Goal: Contribute content: Add original content to the website for others to see

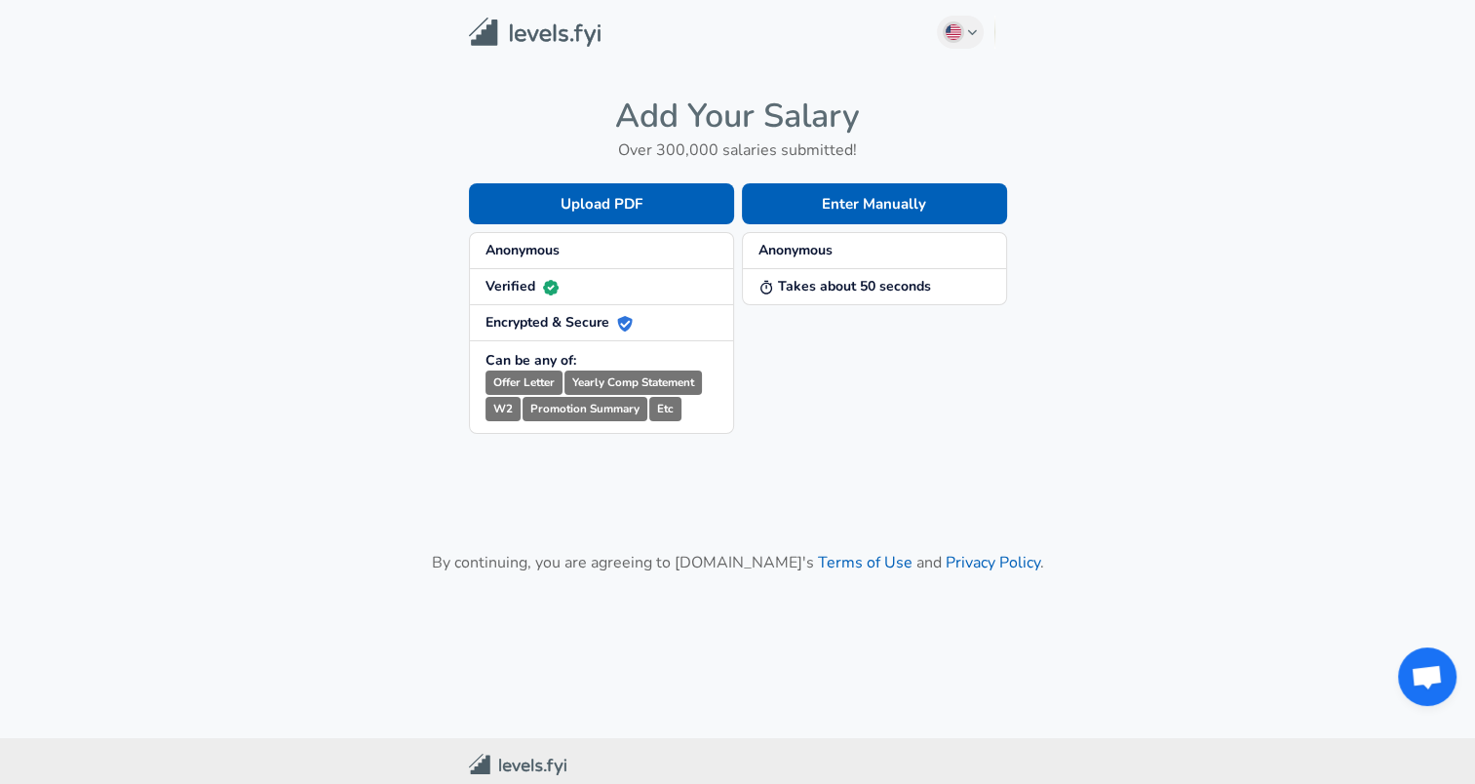
click at [644, 251] on span "Anonymous" at bounding box center [602, 251] width 232 height 20
click at [762, 197] on button "Enter Manually" at bounding box center [874, 203] width 265 height 41
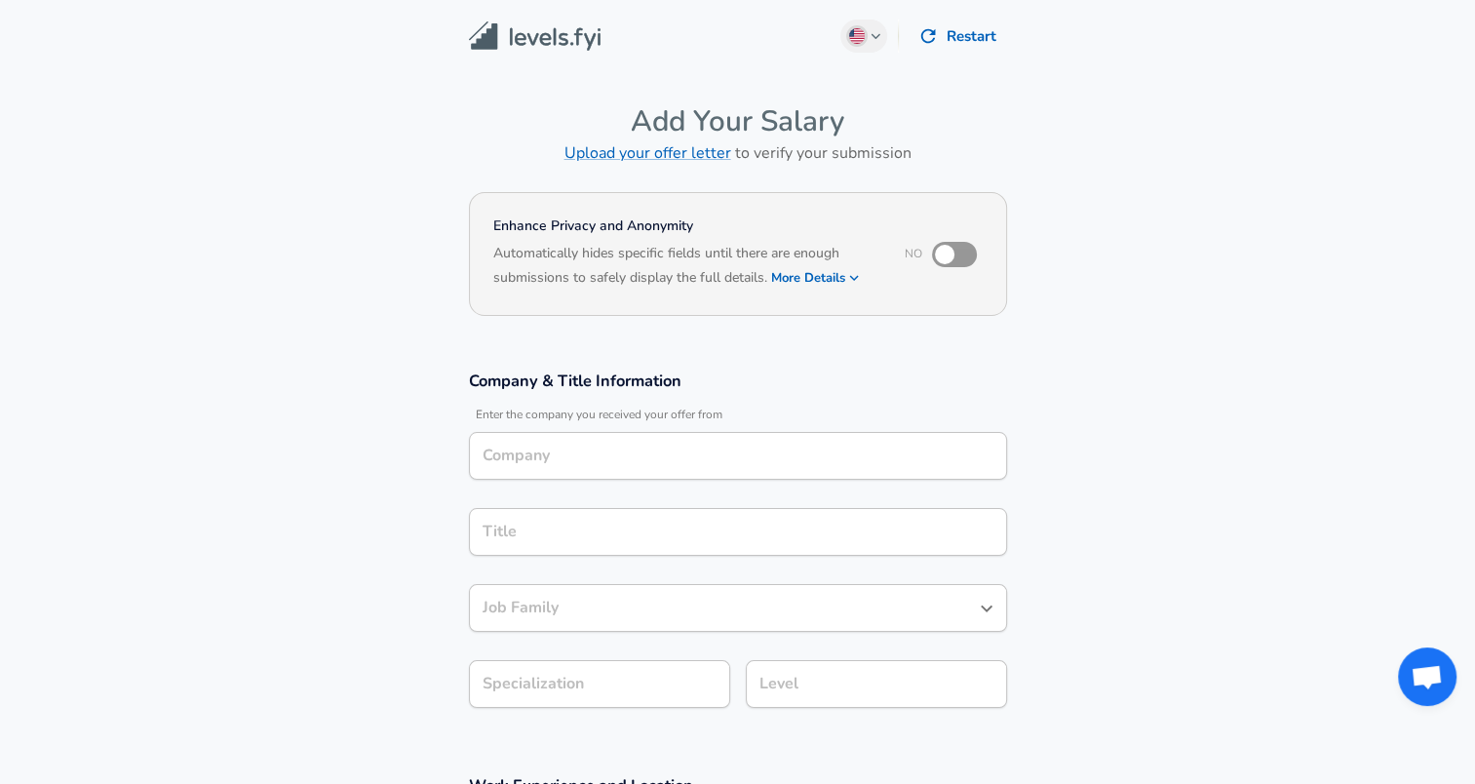
click at [589, 475] on div "Company" at bounding box center [738, 456] width 538 height 48
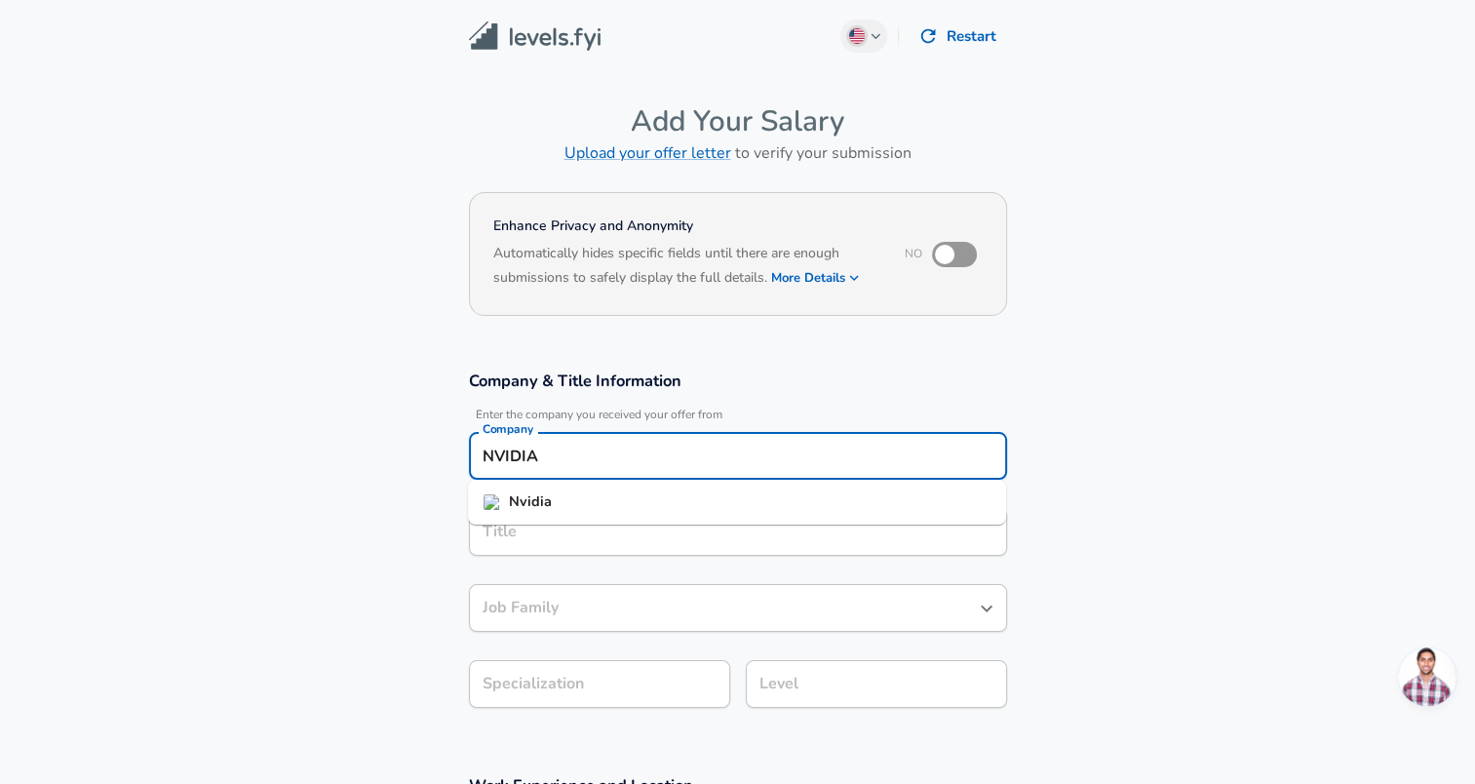
click at [547, 497] on strong "Nvidia" at bounding box center [530, 501] width 43 height 20
type input "Nvidia"
click at [530, 524] on input "Title" at bounding box center [738, 532] width 521 height 30
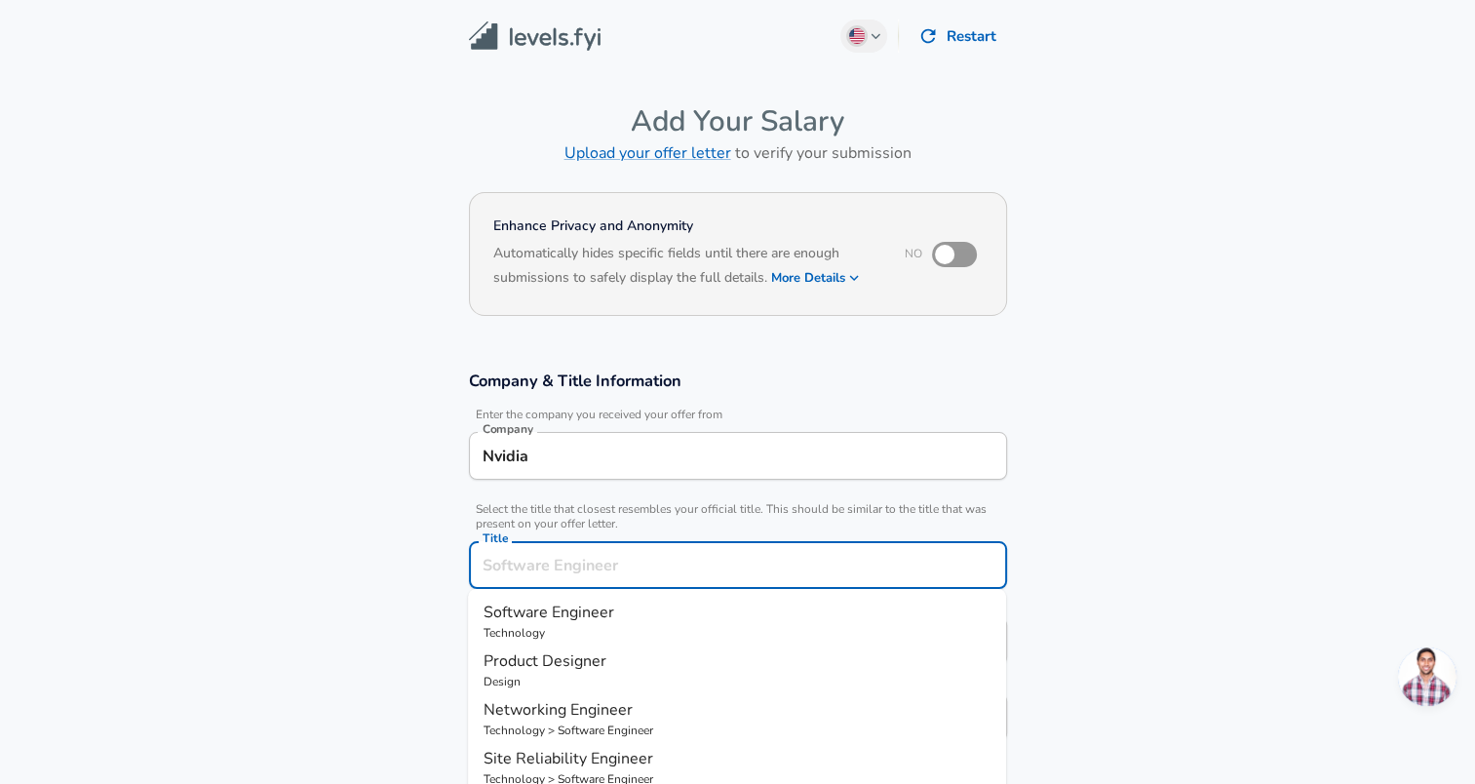
scroll to position [39, 0]
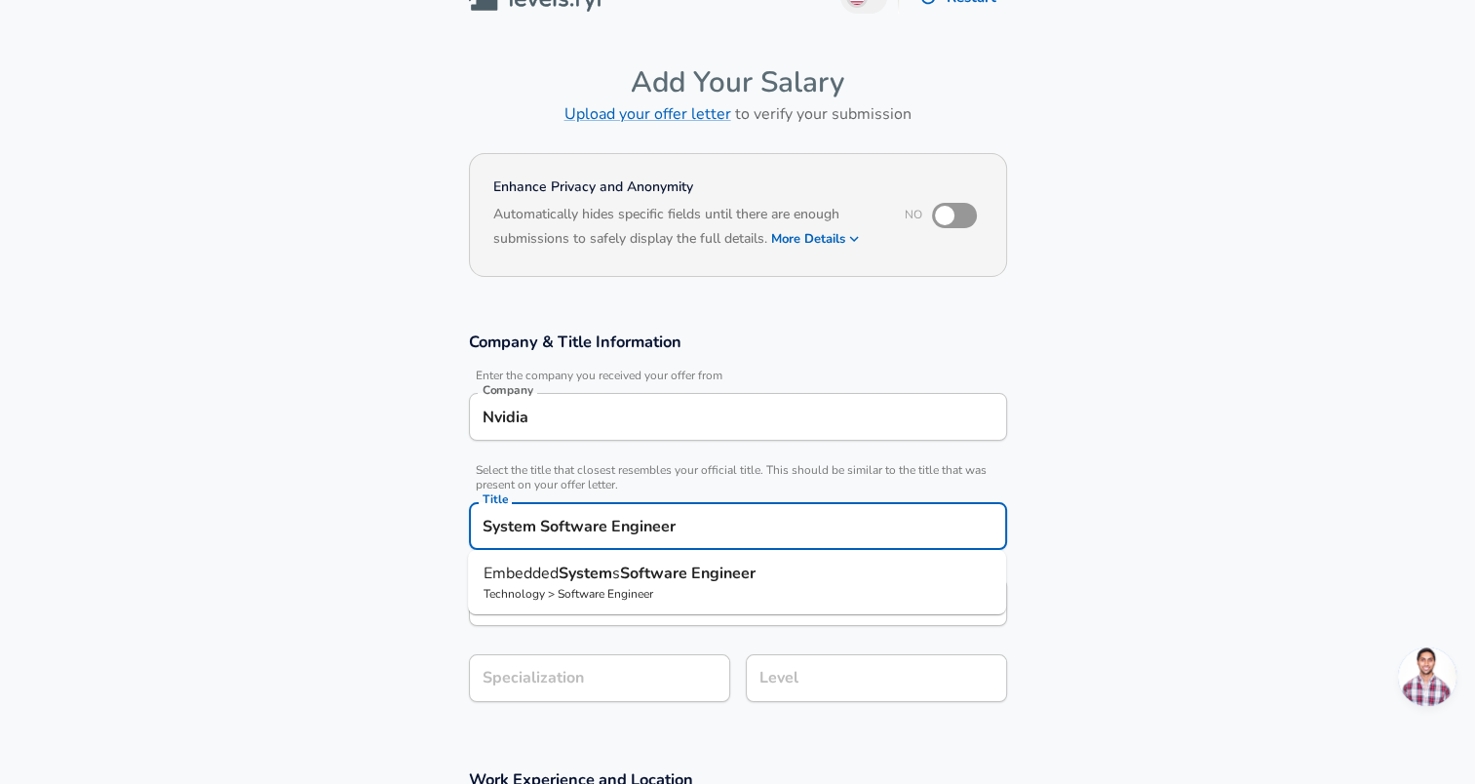
type input "System Software Engineer"
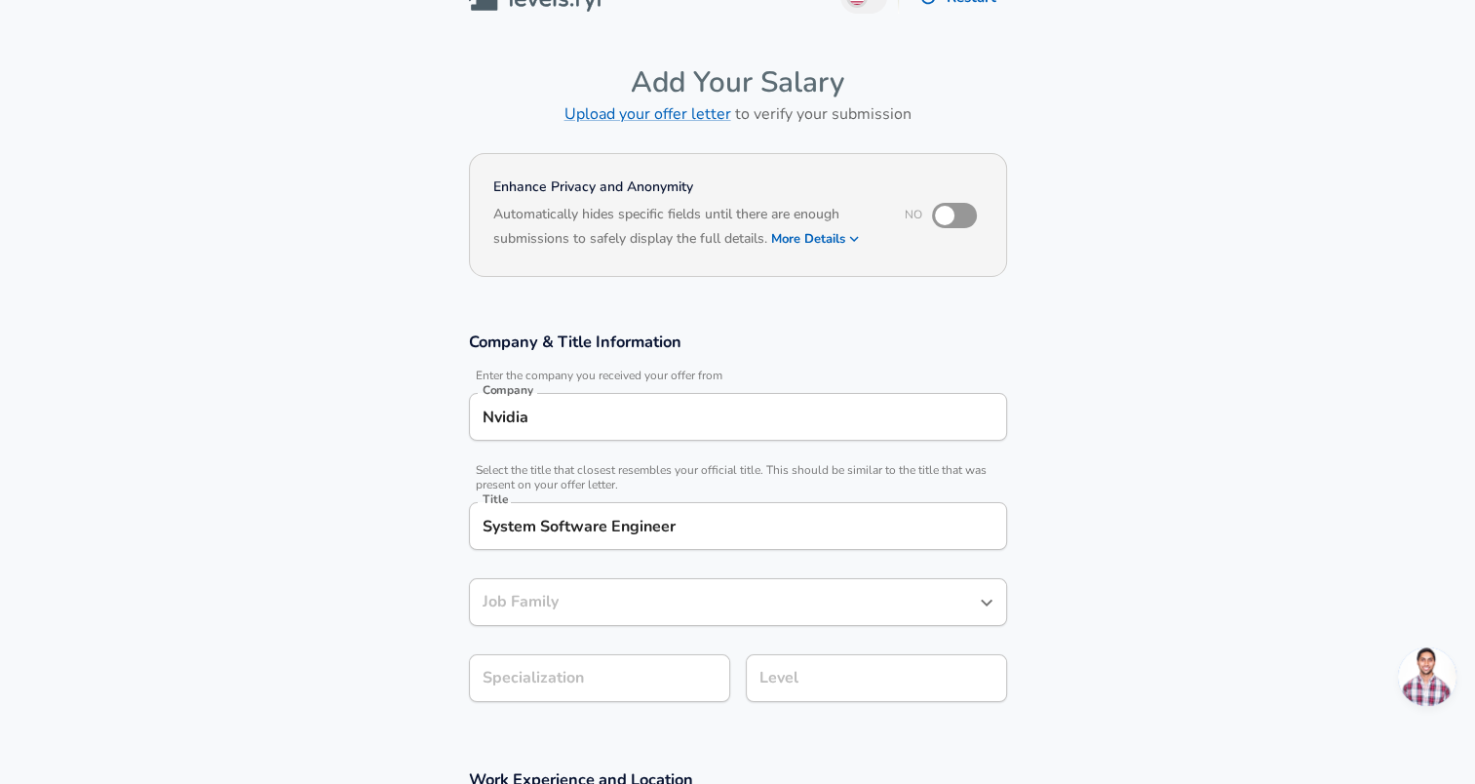
click at [448, 517] on div "Company & Title Information Enter the company you received your offer from Comp…" at bounding box center [738, 523] width 585 height 385
click at [527, 592] on input "Job Family" at bounding box center [723, 602] width 491 height 30
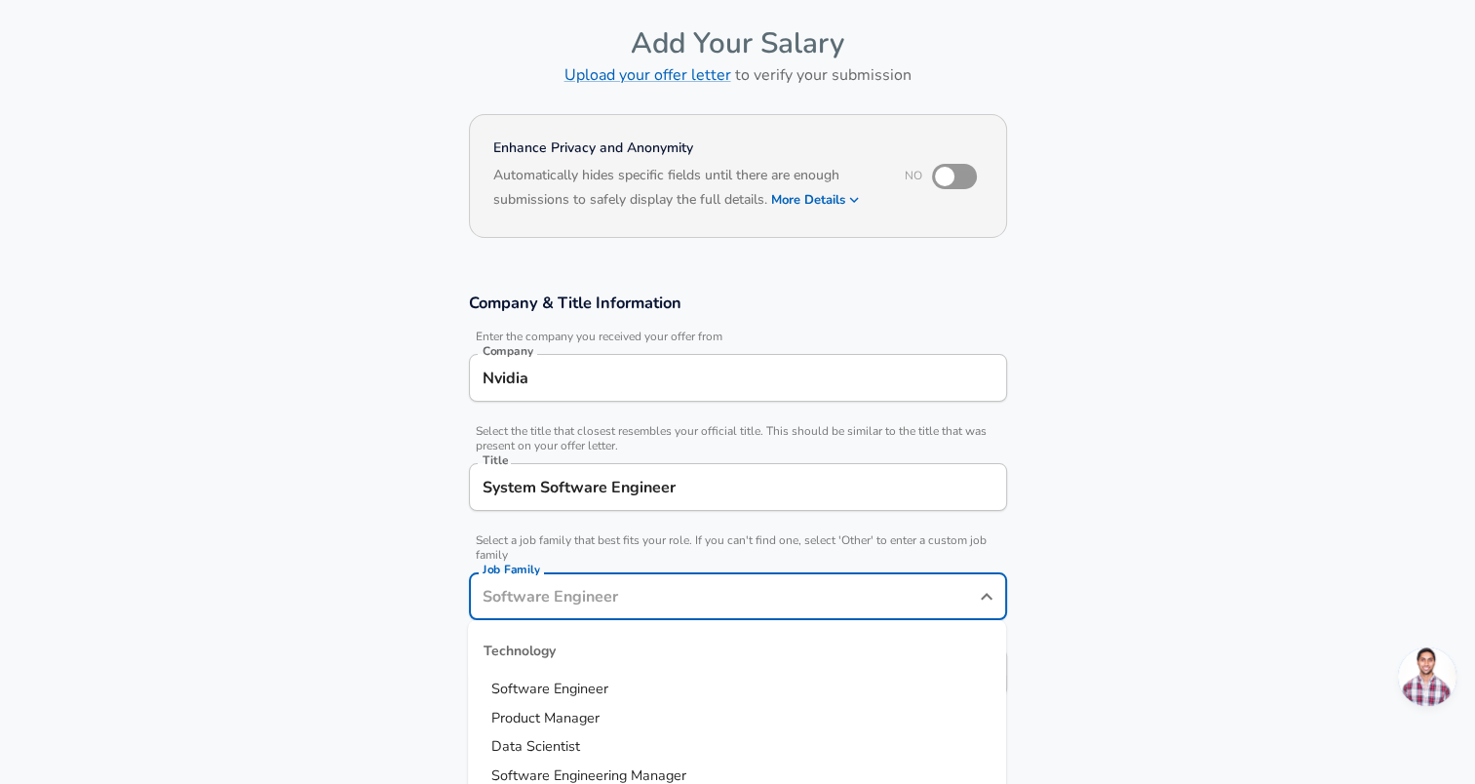
click at [527, 592] on input "Job Family" at bounding box center [723, 596] width 491 height 30
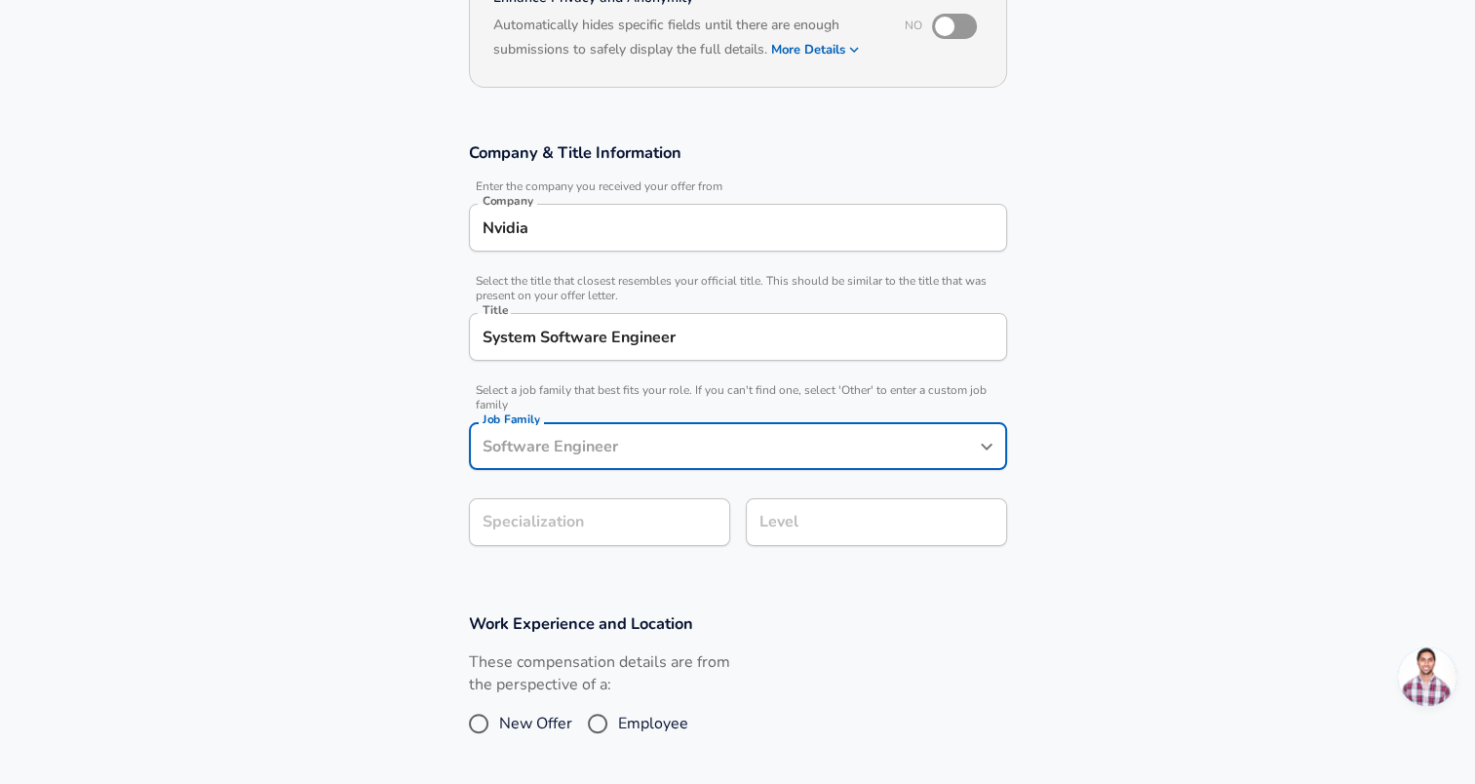
scroll to position [229, 0]
click at [527, 445] on input "Job Family" at bounding box center [723, 445] width 491 height 30
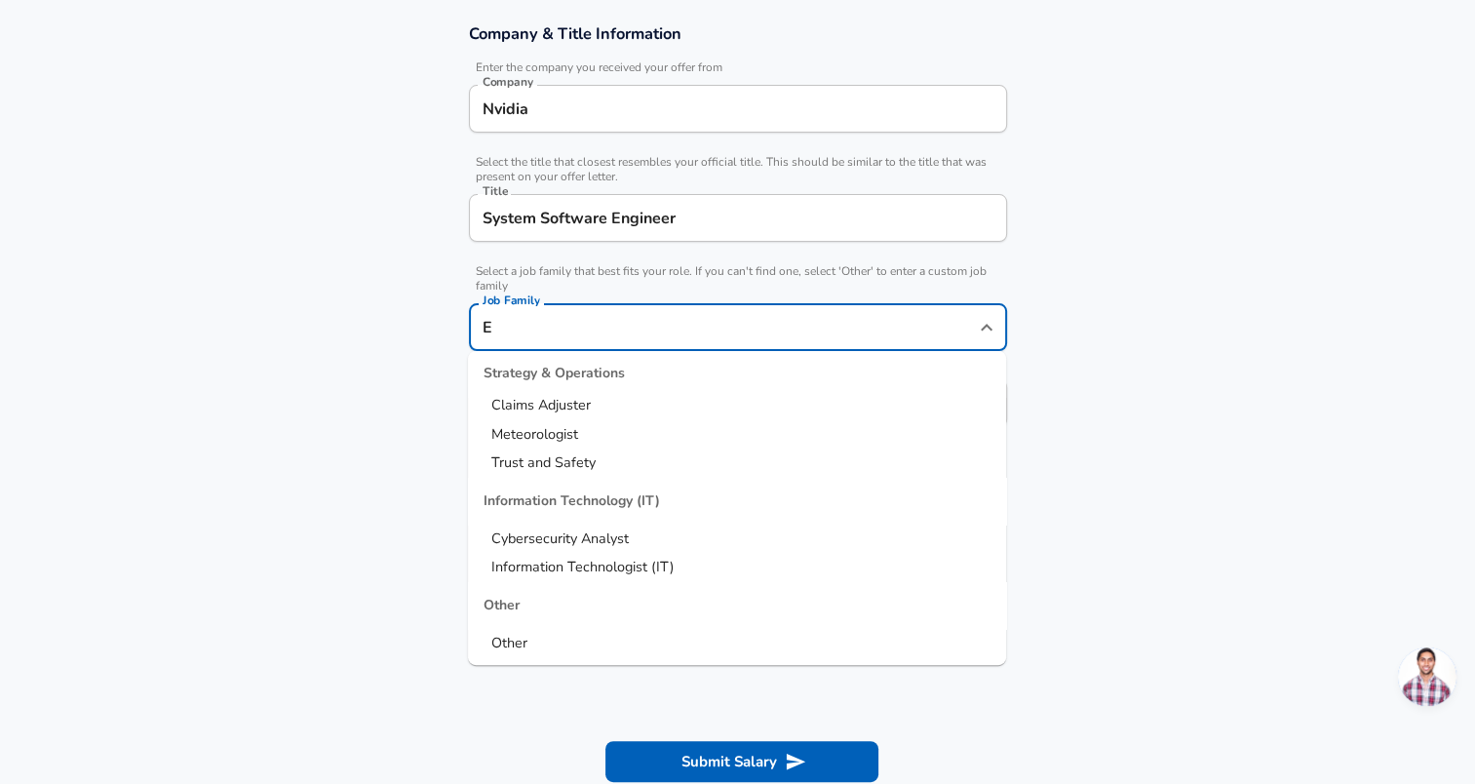
scroll to position [0, 0]
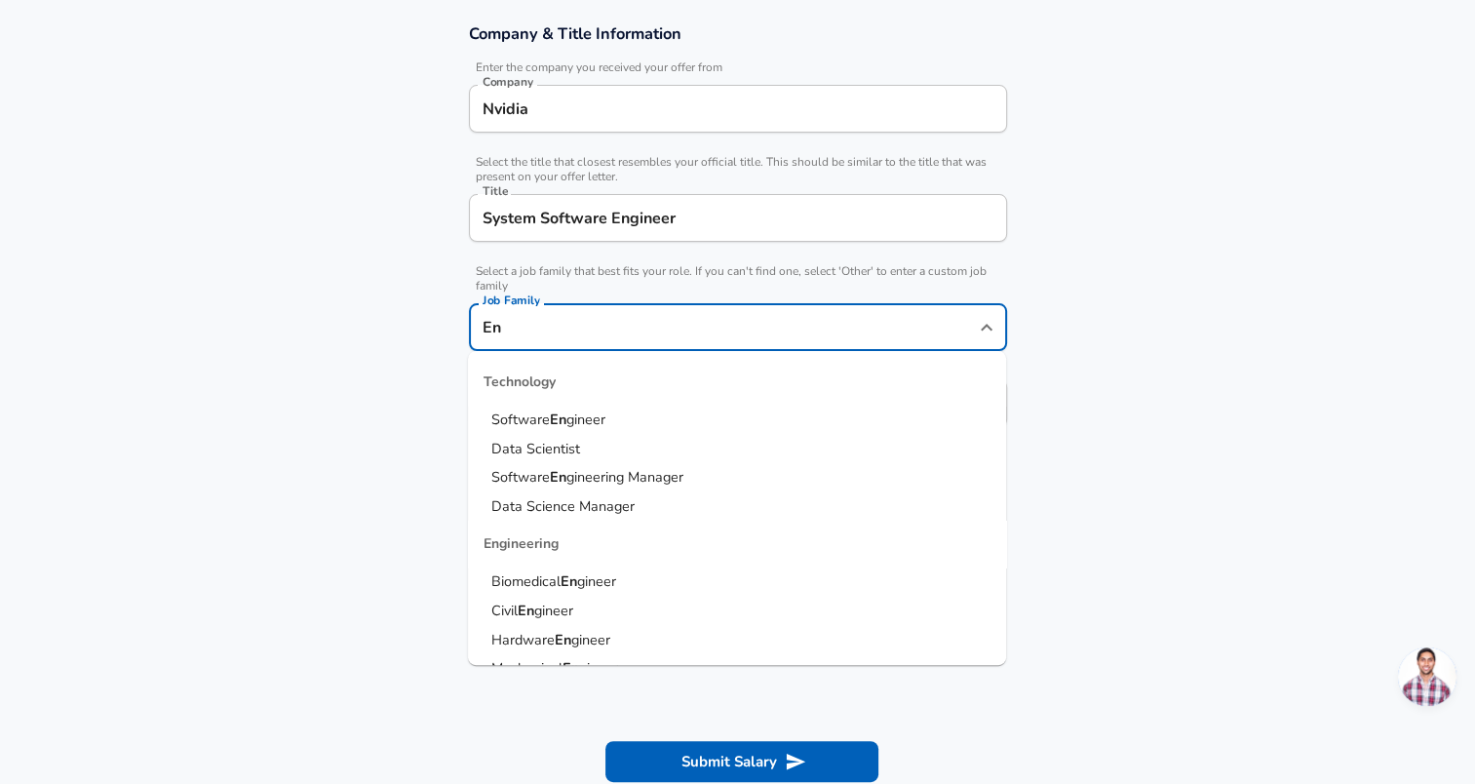
click at [552, 420] on strong "En" at bounding box center [558, 420] width 17 height 20
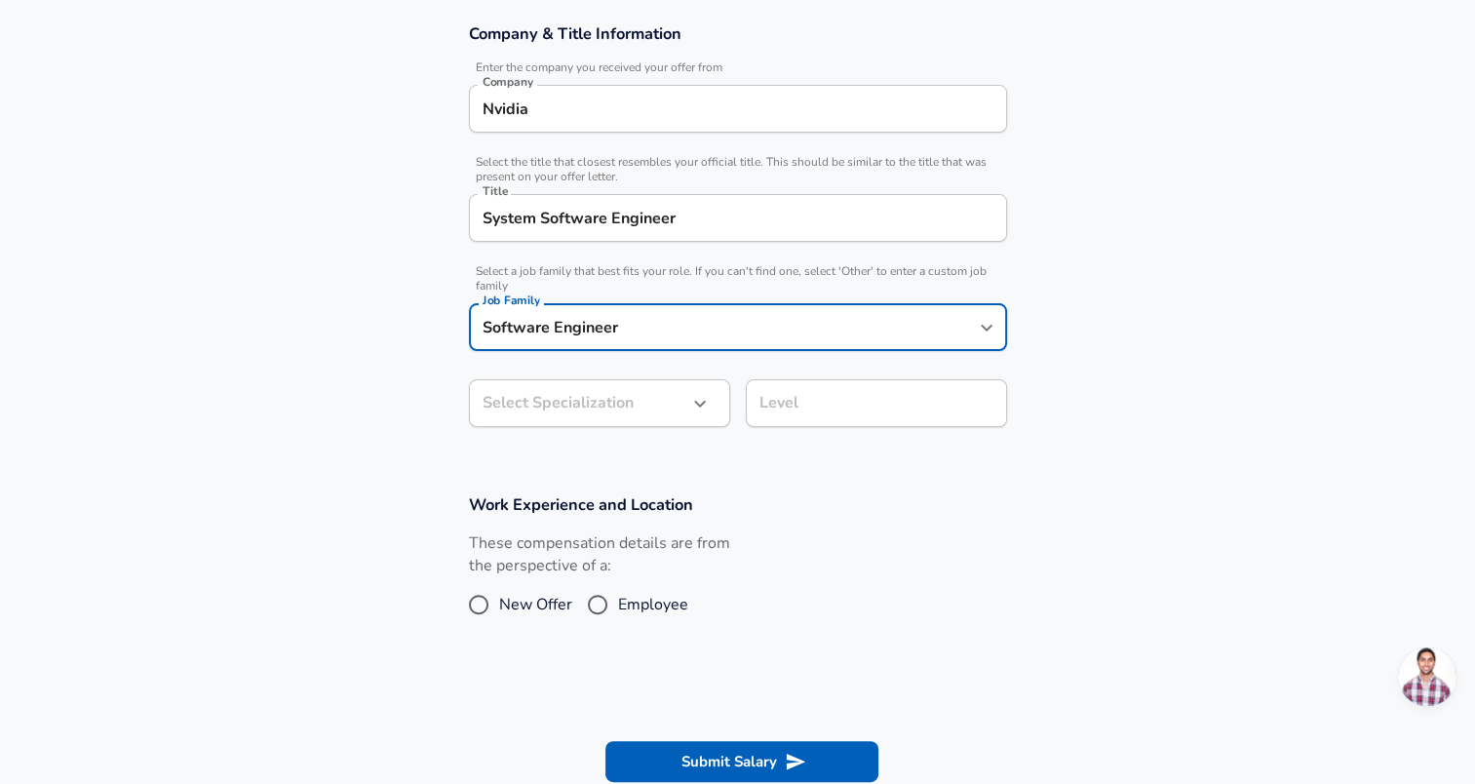
type input "Software Engineer"
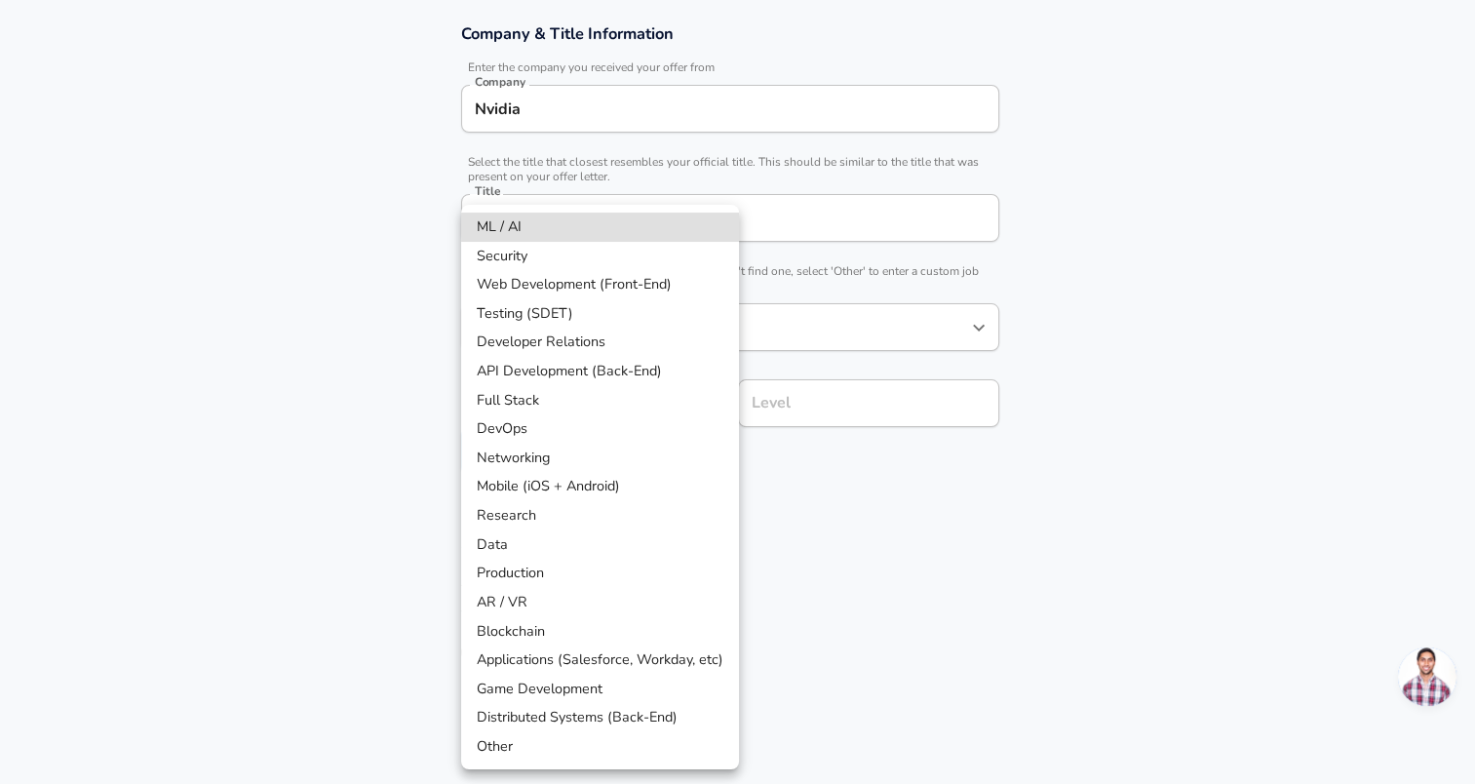
click at [530, 403] on body "English ([GEOGRAPHIC_DATA]) Change Restart Add Your Salary Upload your offer le…" at bounding box center [737, 45] width 1475 height 784
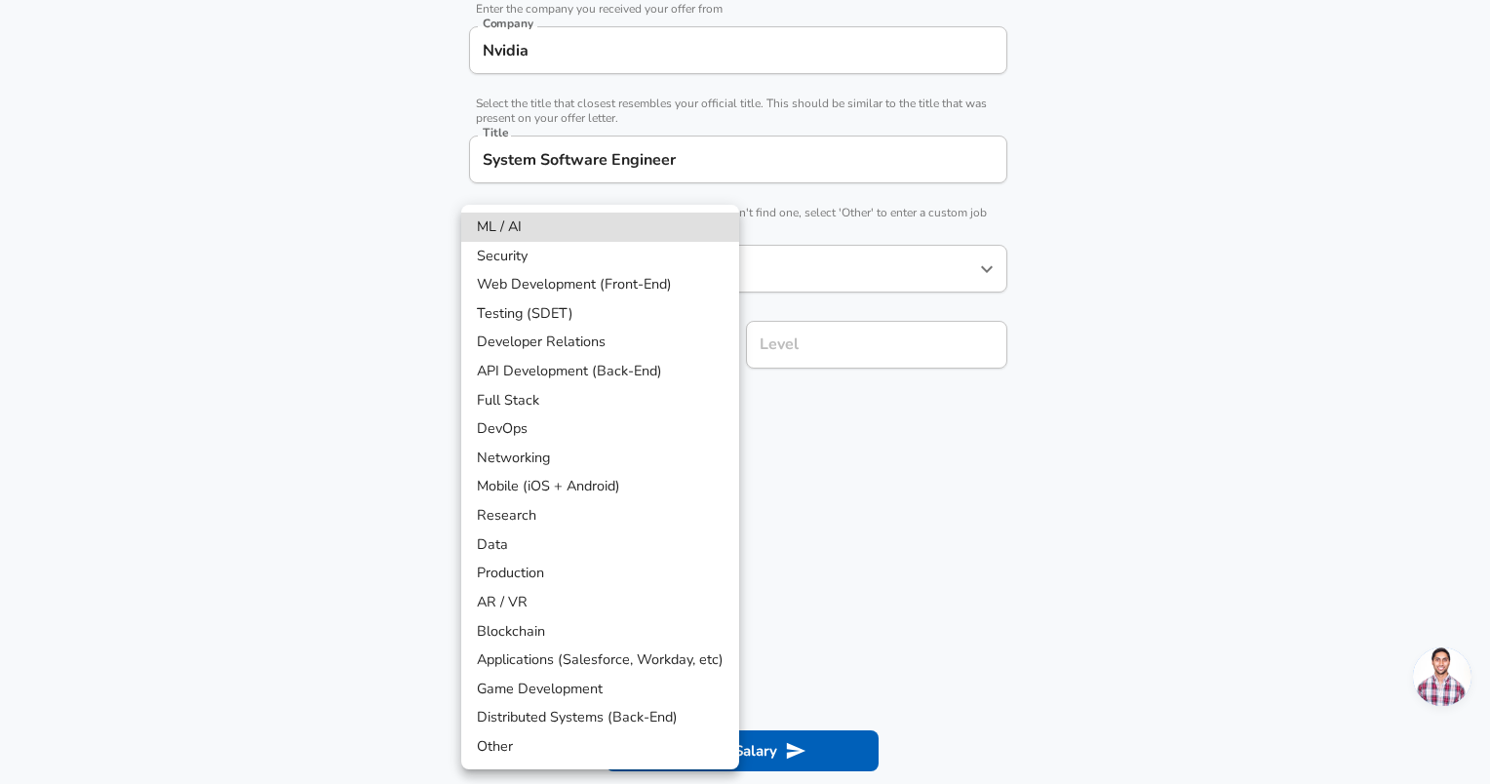
click at [551, 747] on li "Other" at bounding box center [600, 746] width 278 height 29
type input "Other"
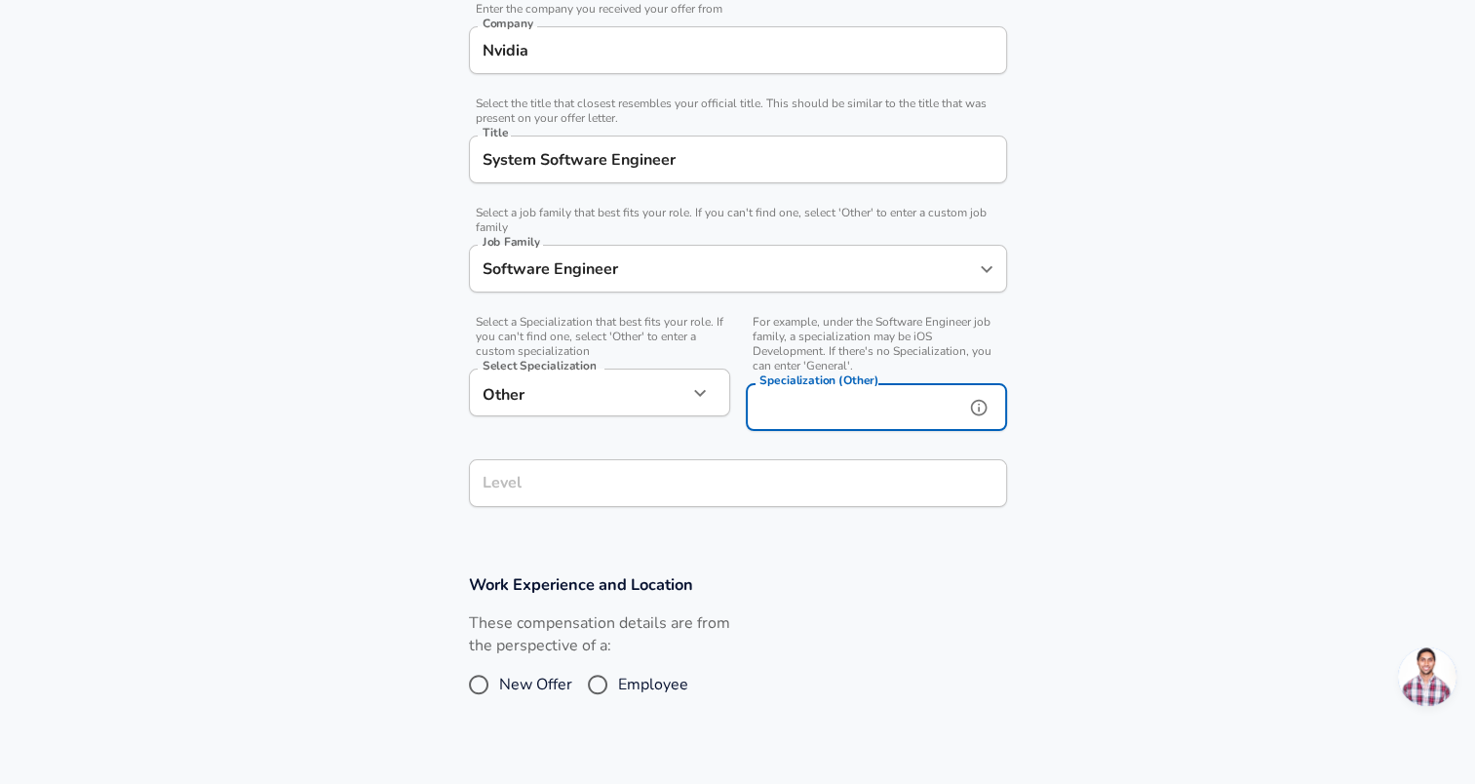
click at [799, 399] on div "Specialization (Other) Specialization (Other)" at bounding box center [876, 409] width 261 height 53
click at [786, 464] on div "Level" at bounding box center [738, 483] width 538 height 48
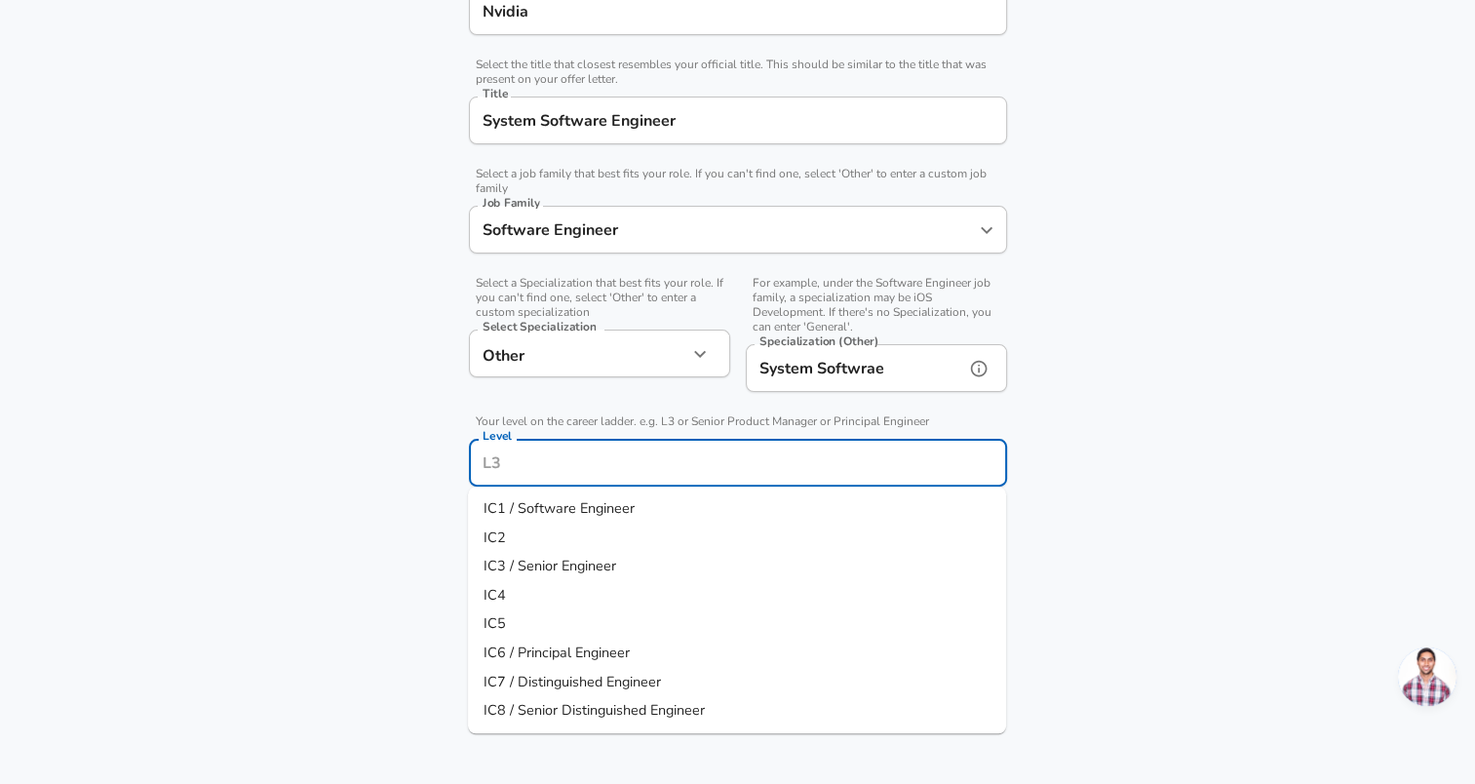
click at [909, 368] on input "System Softwrae" at bounding box center [851, 368] width 211 height 48
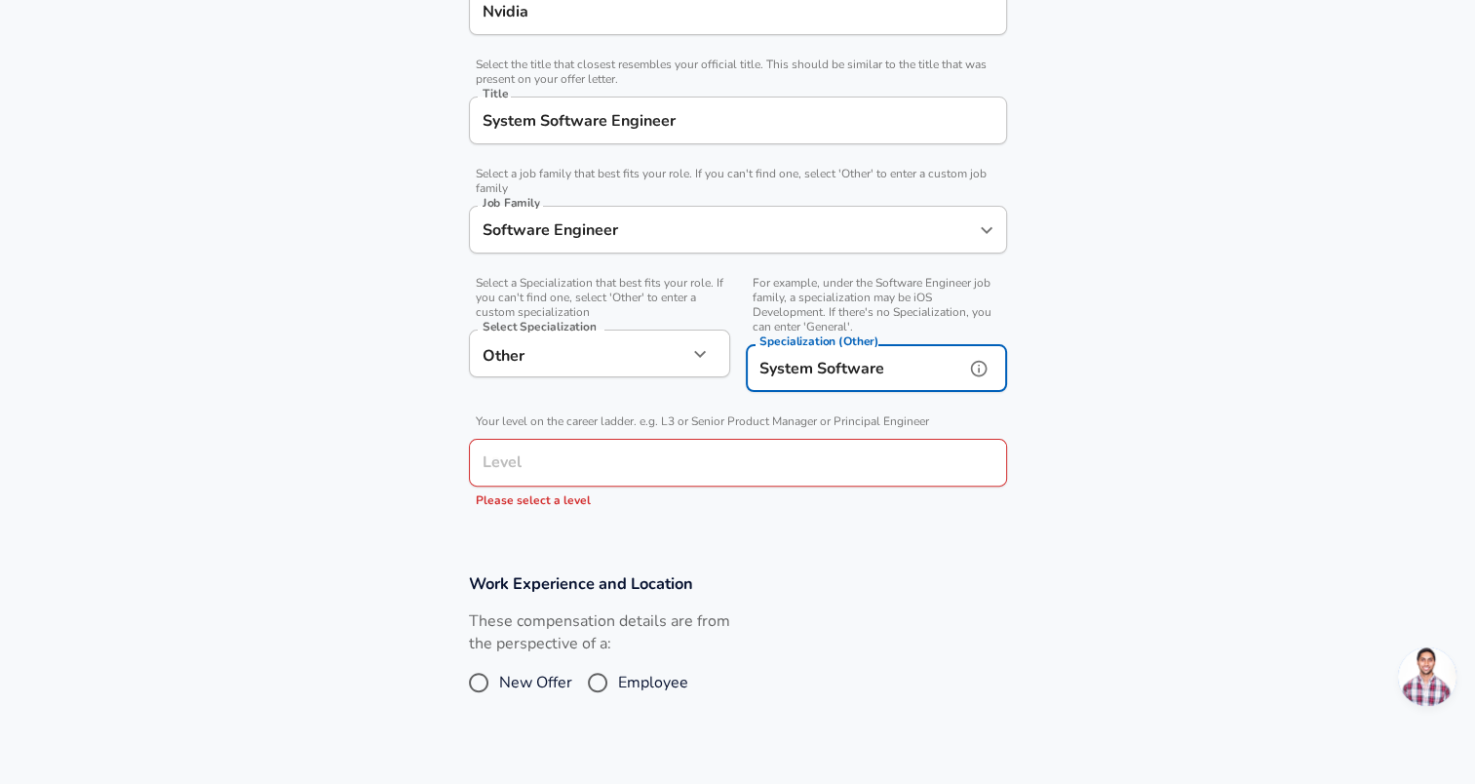
type input "System Software"
click at [778, 465] on input "Level" at bounding box center [738, 463] width 521 height 30
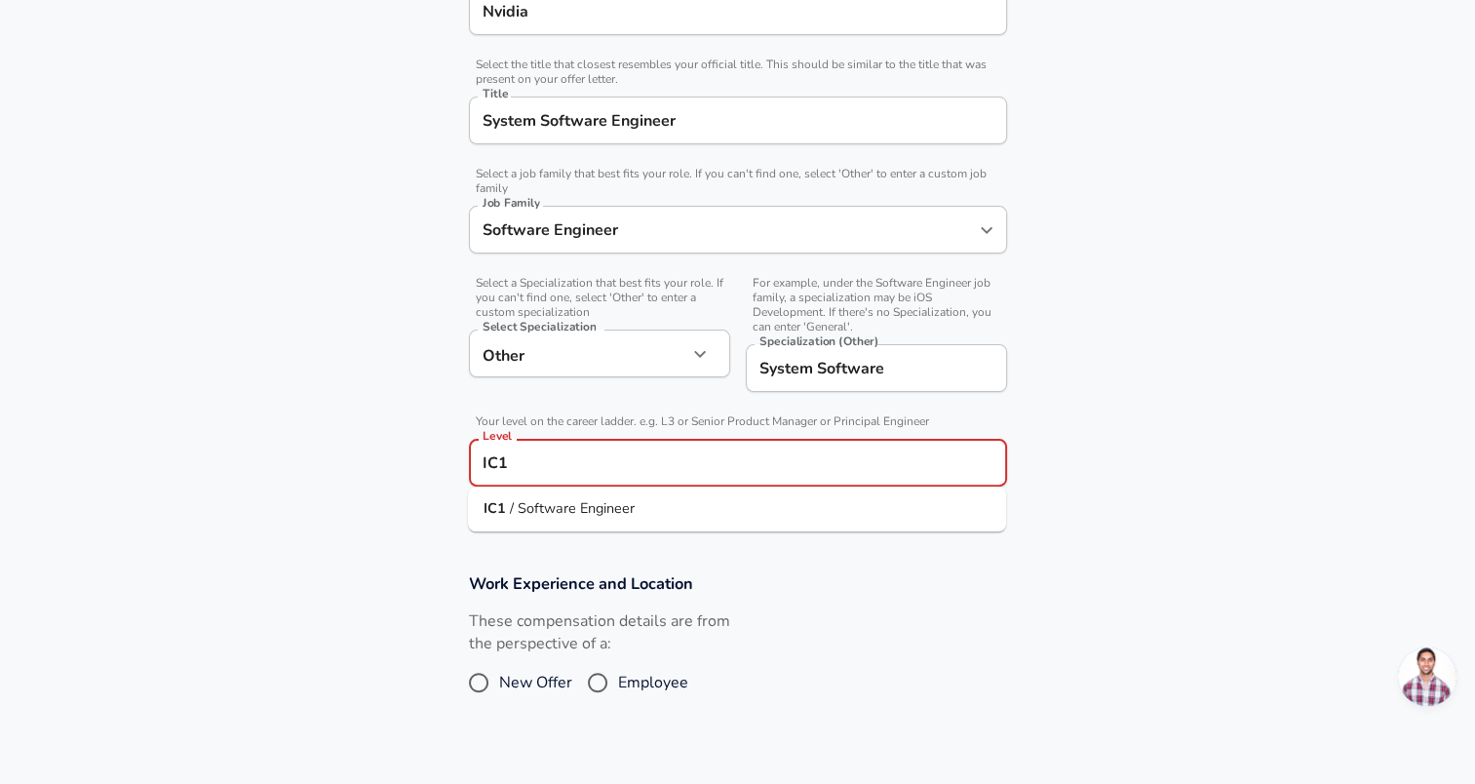
click at [677, 495] on li "IC1 / Software Engineer" at bounding box center [737, 508] width 538 height 29
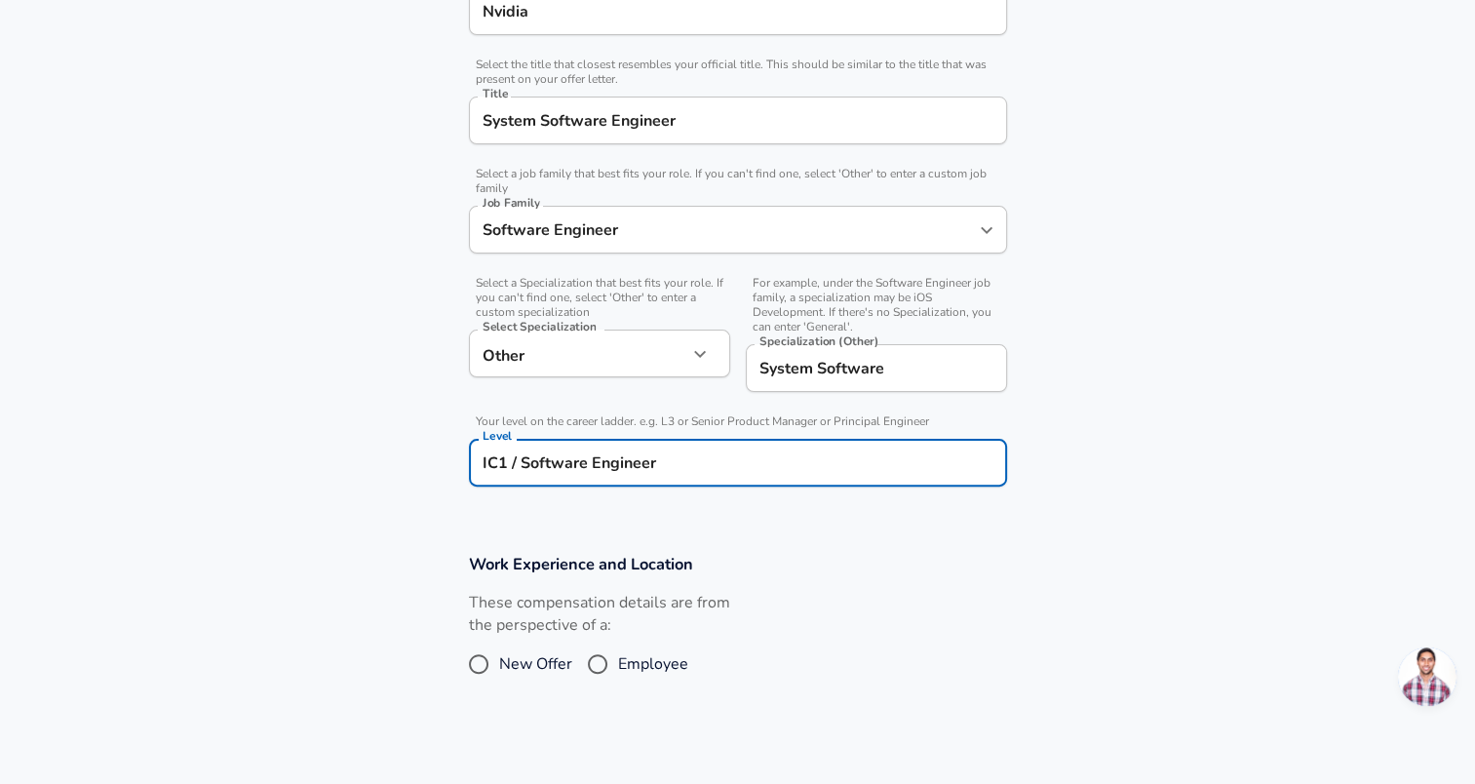
type input "IC1 / Software Engineer"
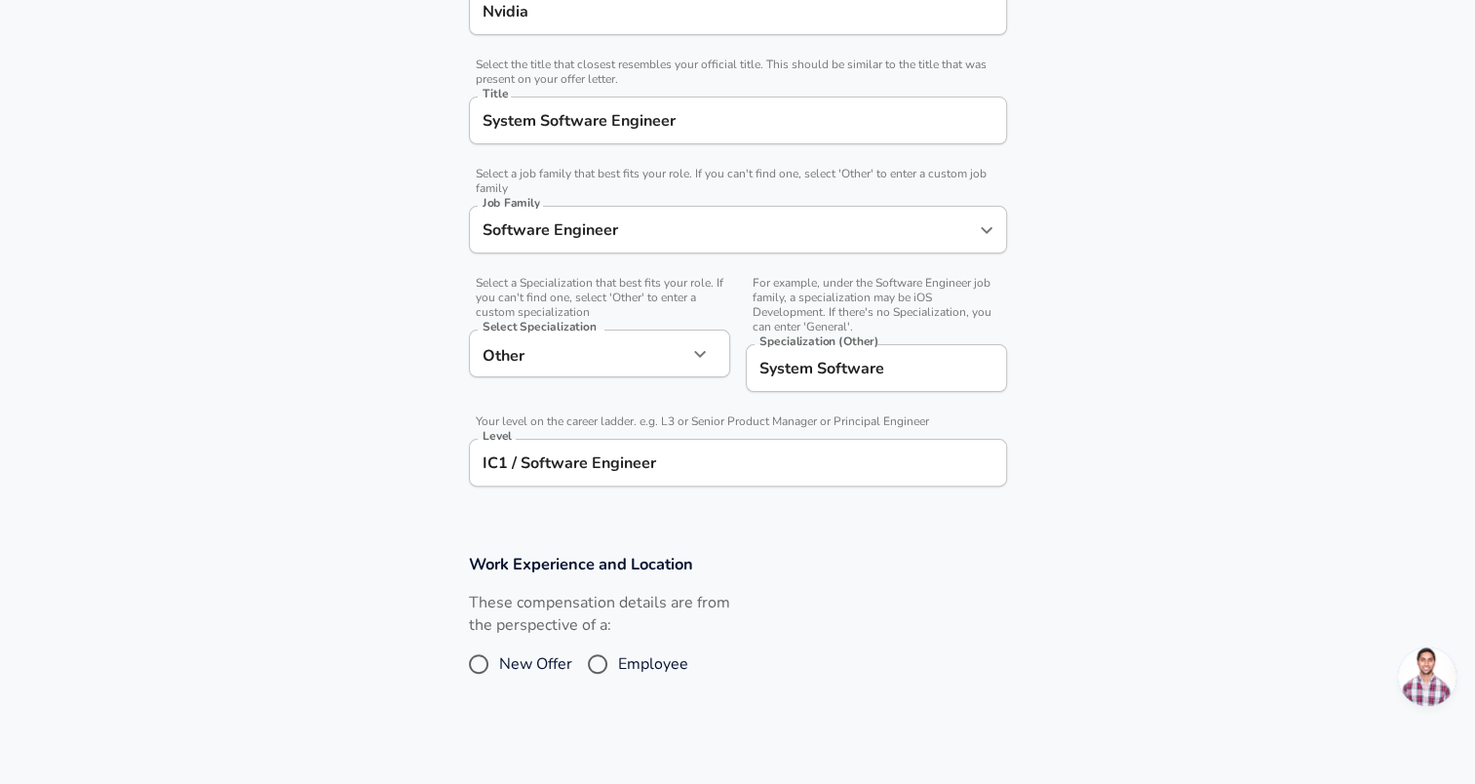
click at [597, 546] on section "Work Experience and Location These compensation details are from the perspectiv…" at bounding box center [737, 627] width 1475 height 195
click at [517, 663] on span "New Offer" at bounding box center [535, 663] width 73 height 23
click at [499, 663] on input "New Offer" at bounding box center [478, 663] width 41 height 31
radio input "true"
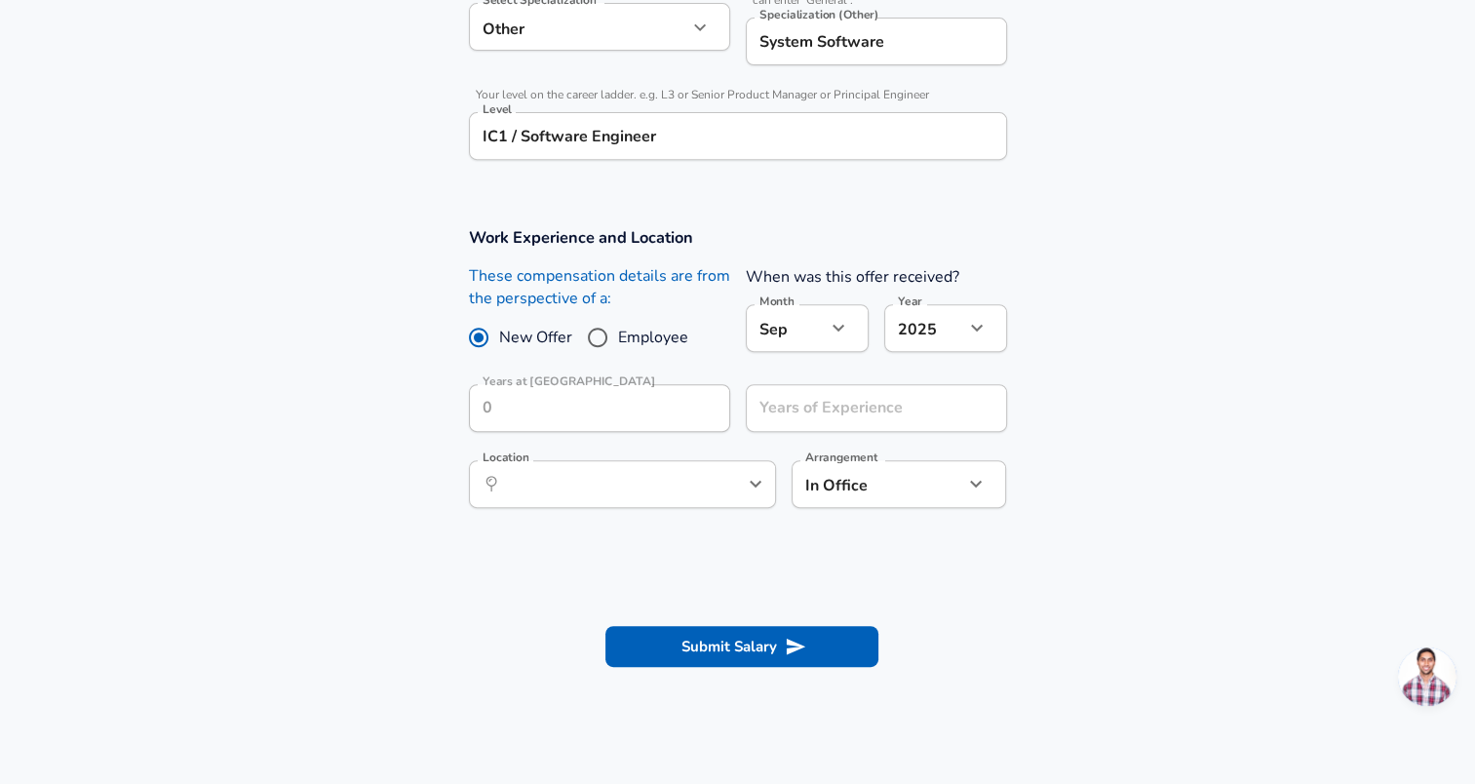
scroll to position [776, 0]
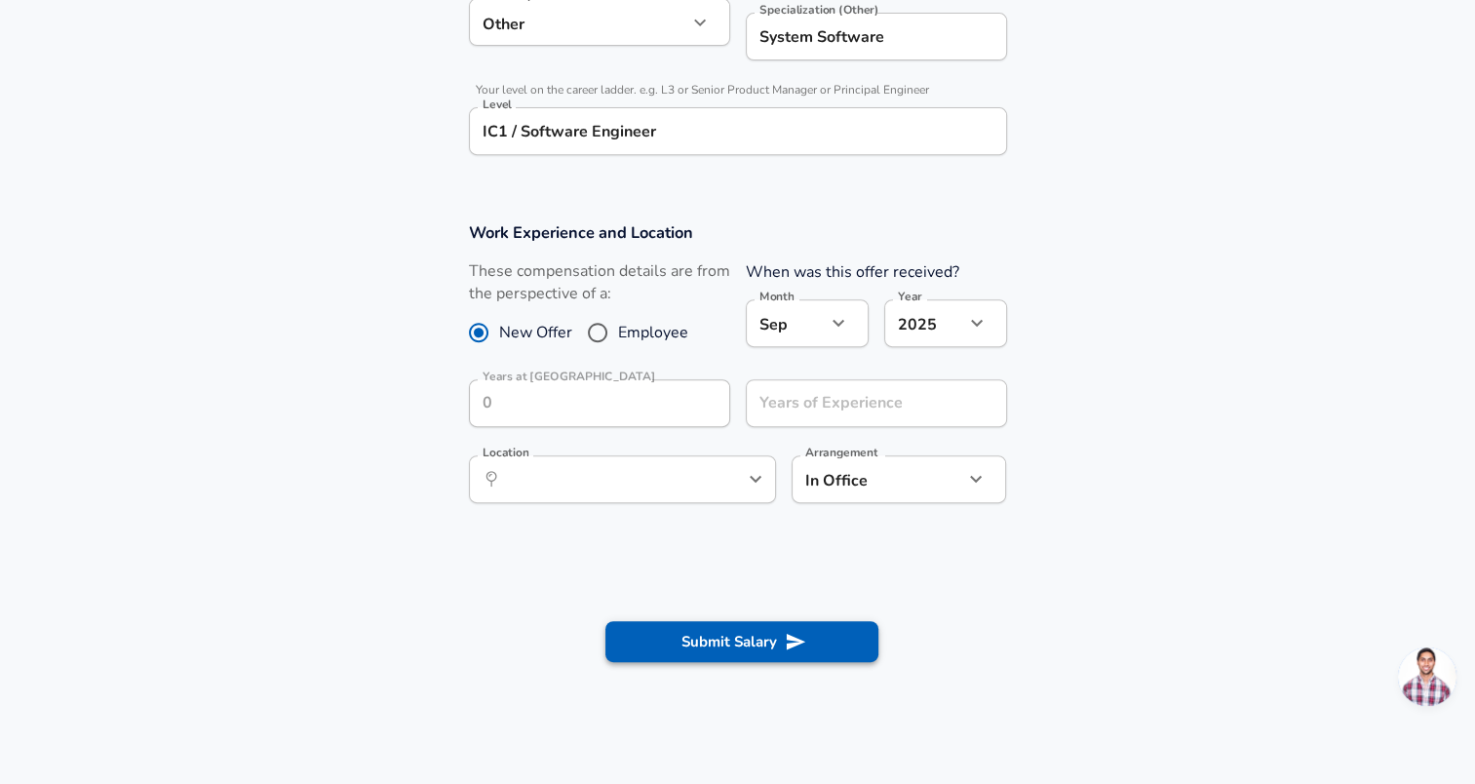
click at [749, 626] on button "Submit Salary" at bounding box center [741, 641] width 273 height 41
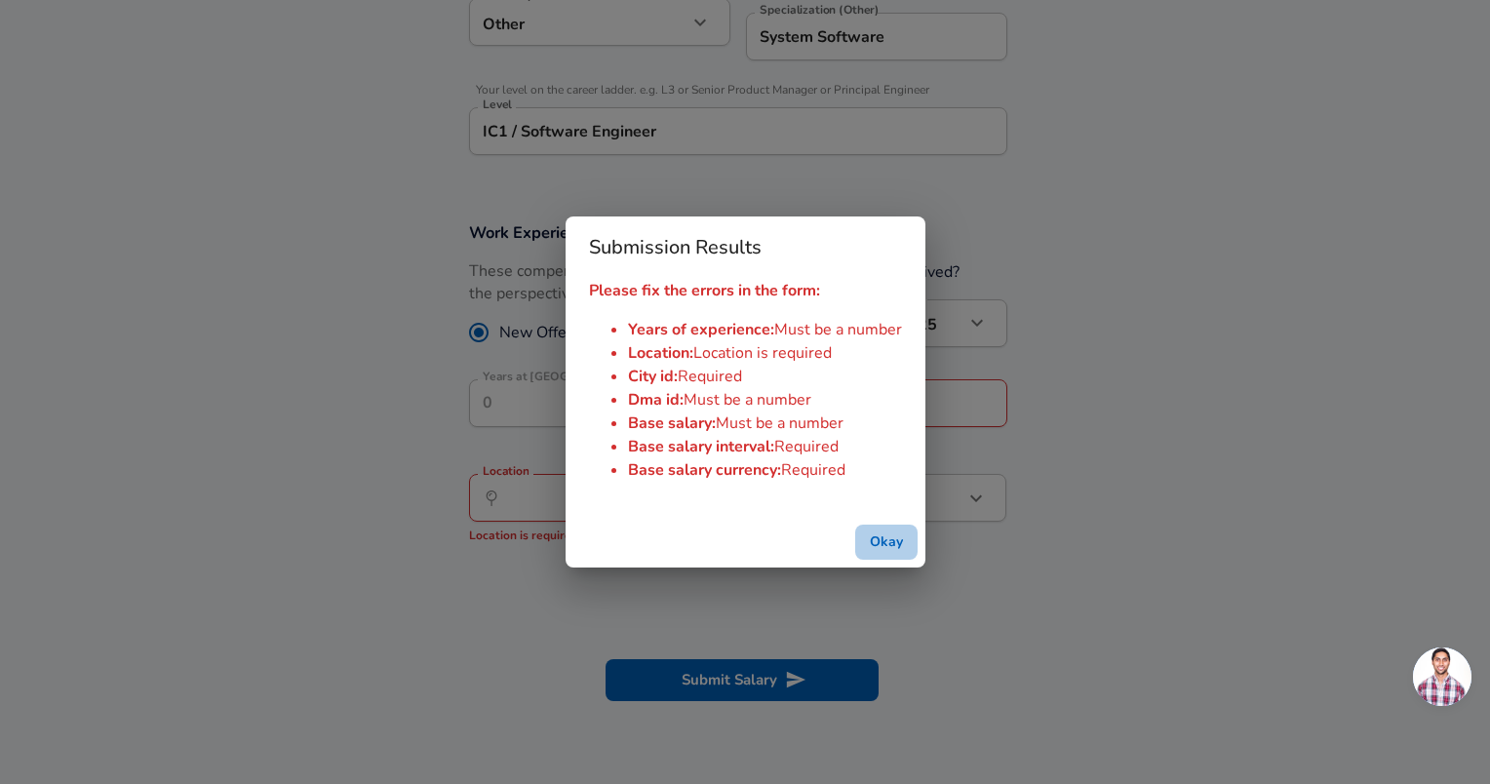
click at [882, 545] on button "Okay" at bounding box center [886, 543] width 62 height 36
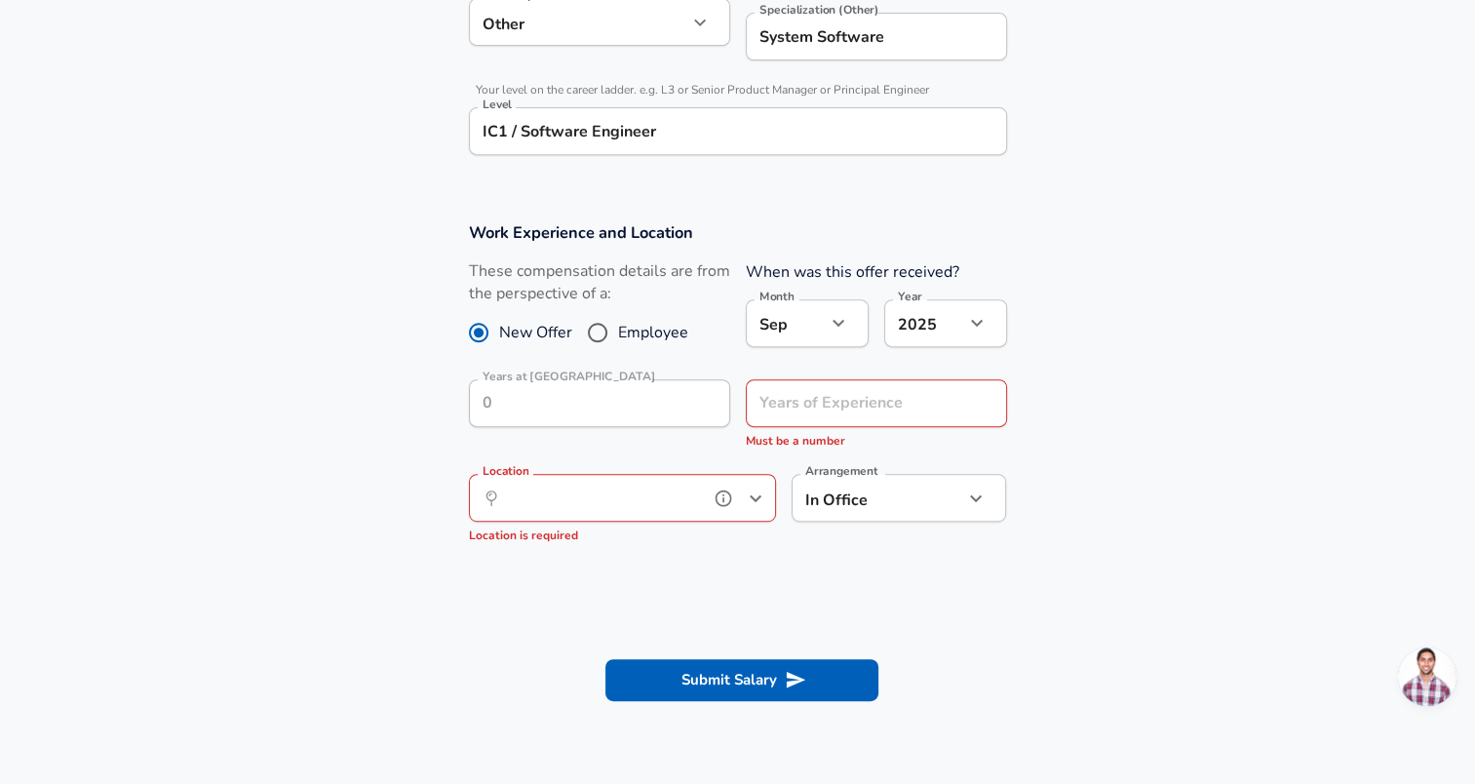
click at [645, 497] on input "Location" at bounding box center [601, 498] width 200 height 30
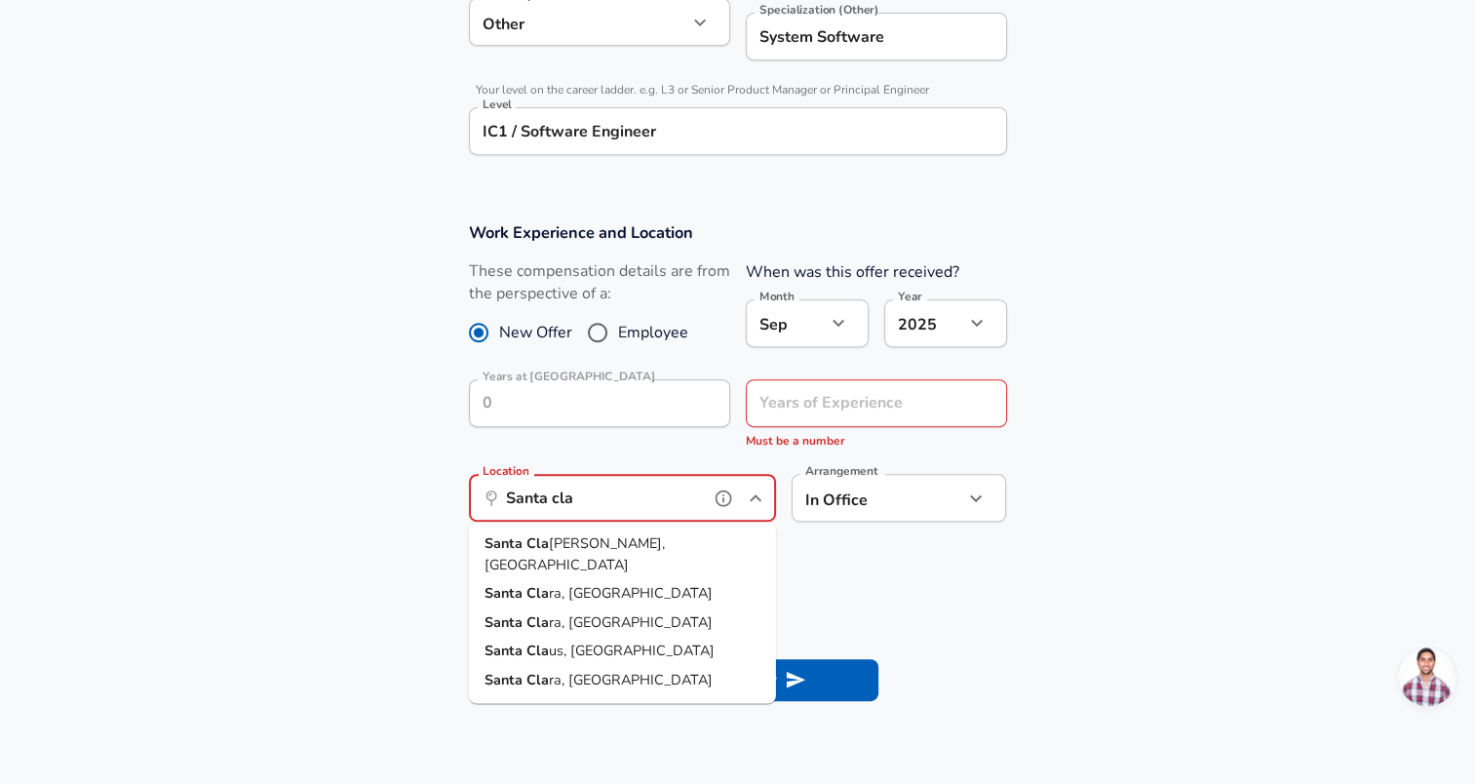
click at [624, 579] on li "Santa Cla ra, [GEOGRAPHIC_DATA]" at bounding box center [622, 593] width 307 height 29
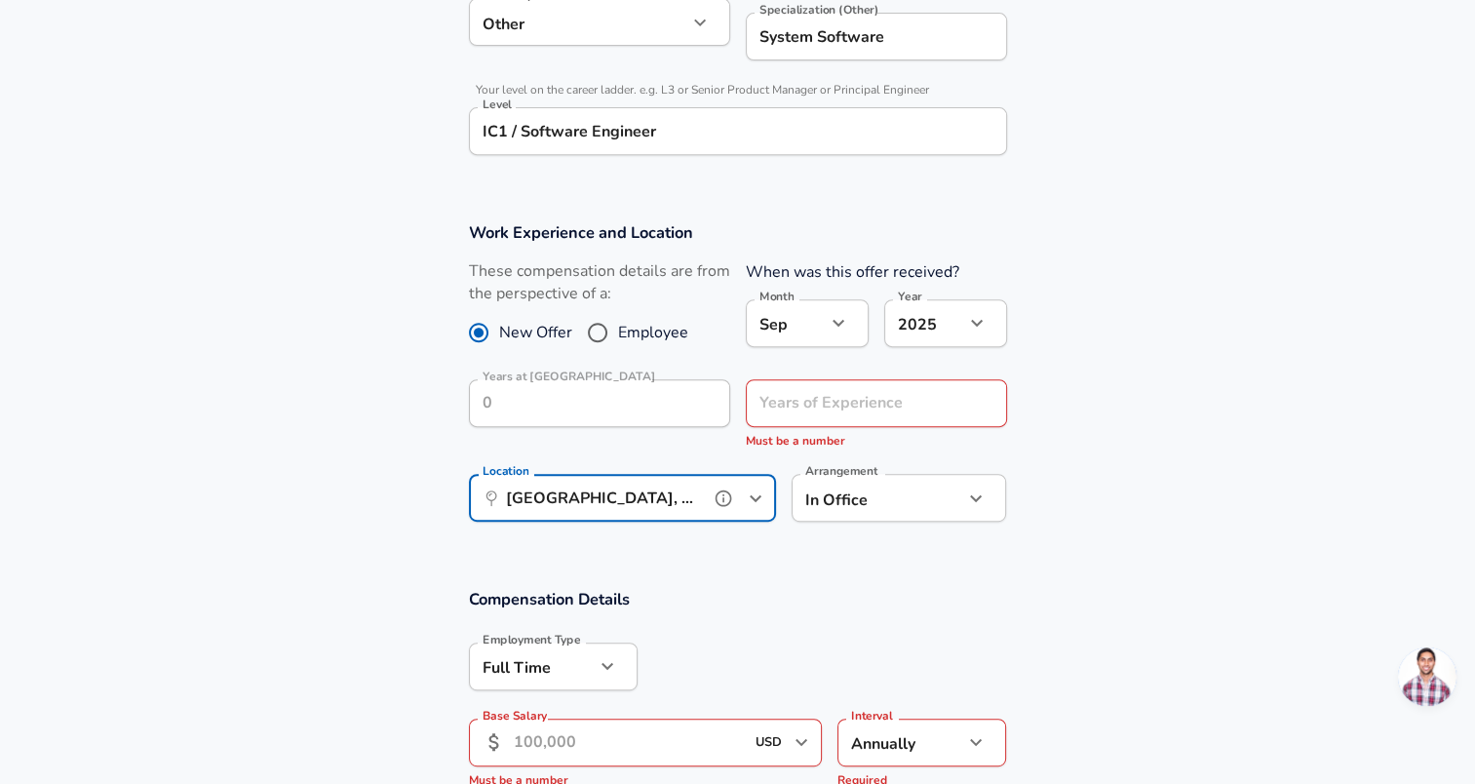
type input "[GEOGRAPHIC_DATA], [GEOGRAPHIC_DATA]"
click at [859, 394] on div "Years of Experience Years of Experience Must be a number" at bounding box center [876, 415] width 261 height 72
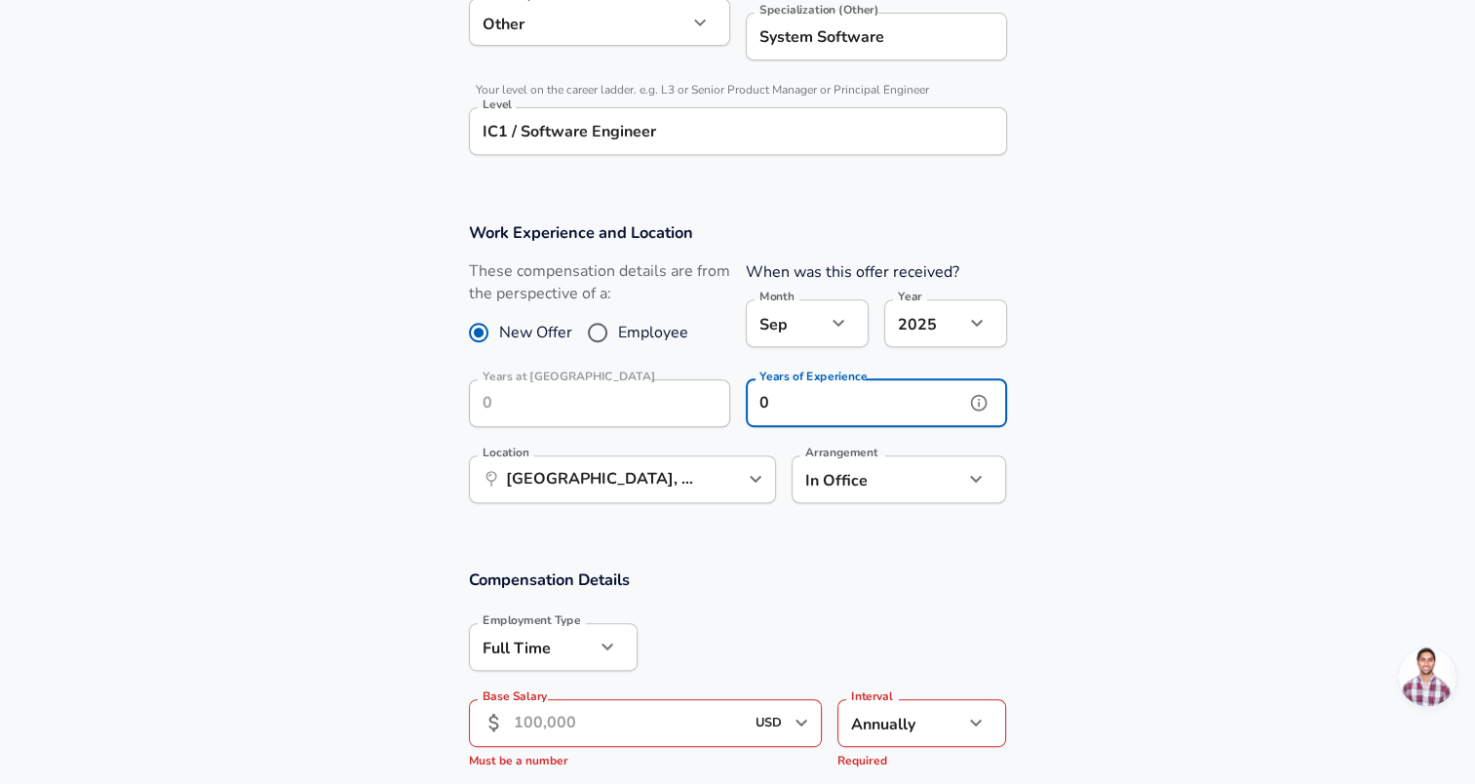
type input "0"
click at [828, 550] on section "Compensation Details Employment Type [DEMOGRAPHIC_DATA] full_time Employment Ty…" at bounding box center [737, 797] width 1475 height 500
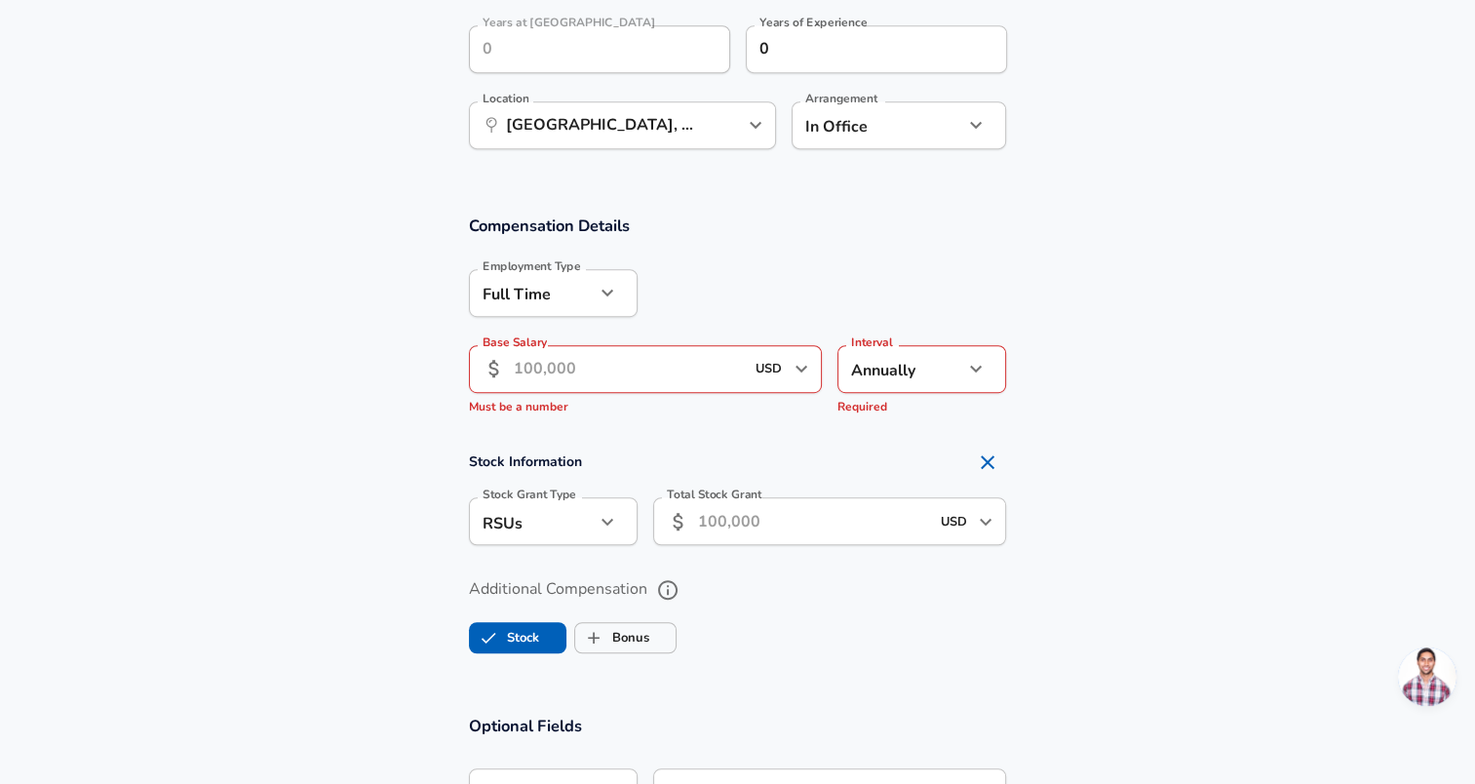
scroll to position [1133, 0]
click at [654, 369] on input "Base Salary" at bounding box center [629, 366] width 231 height 48
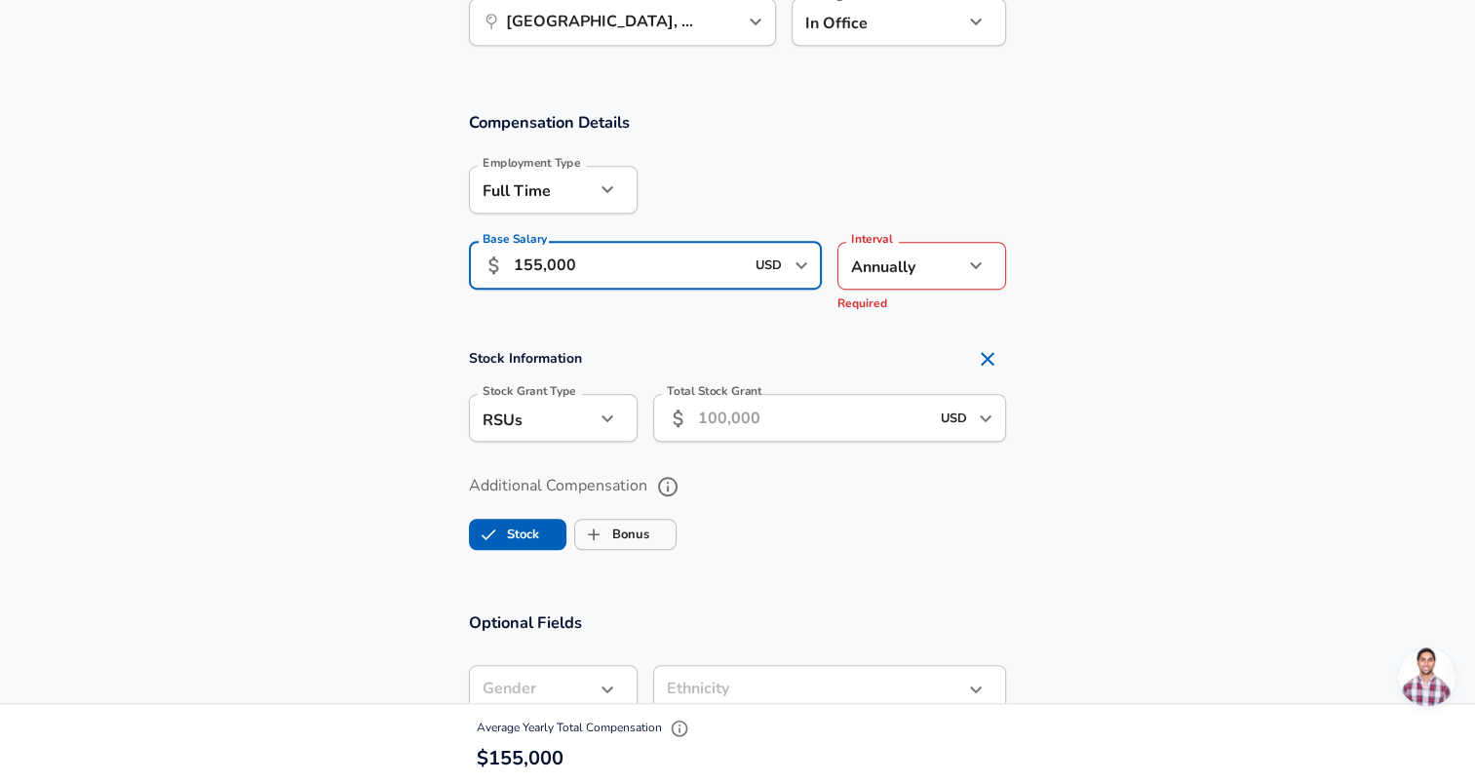
scroll to position [1239, 0]
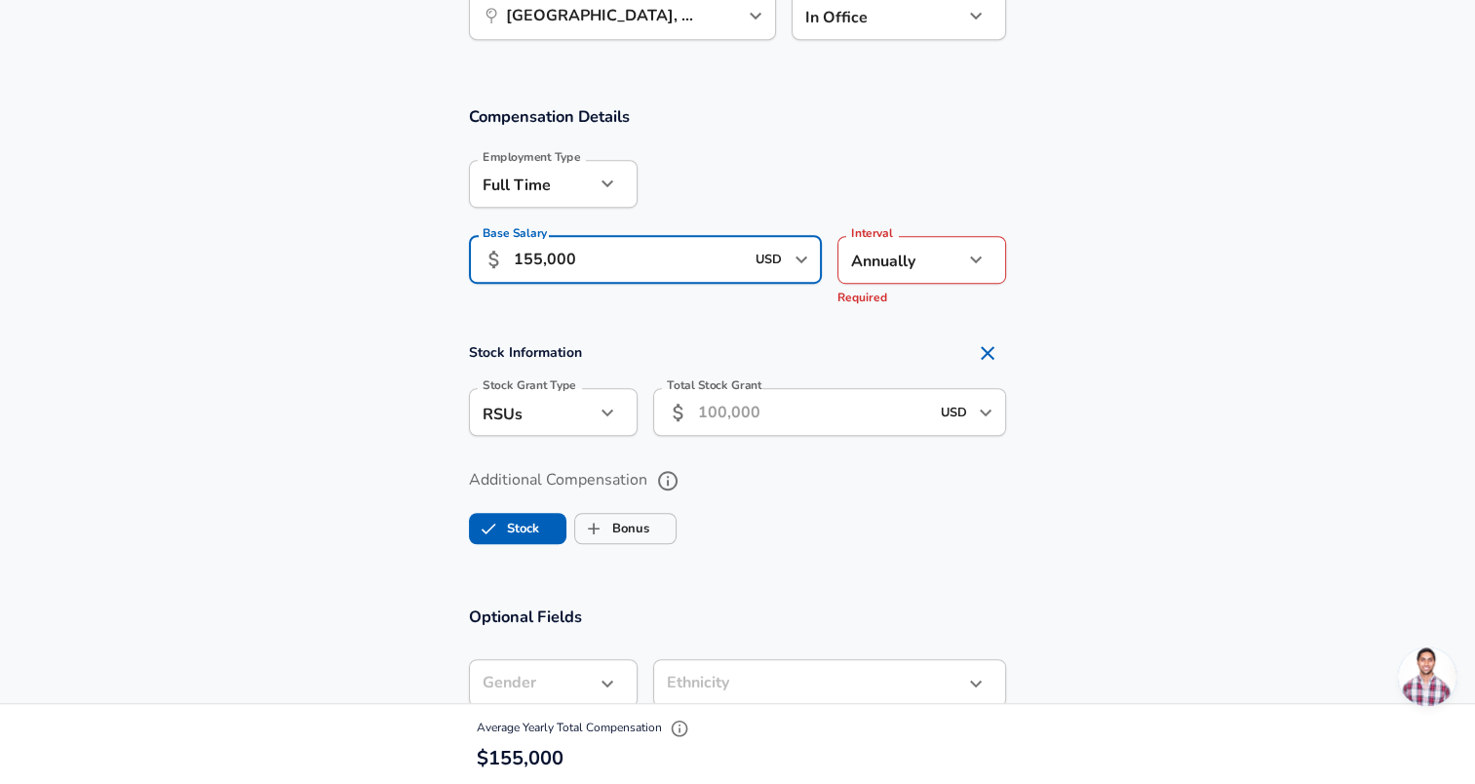
type input "155,000"
click at [707, 417] on input "Total Stock Grant" at bounding box center [813, 412] width 231 height 48
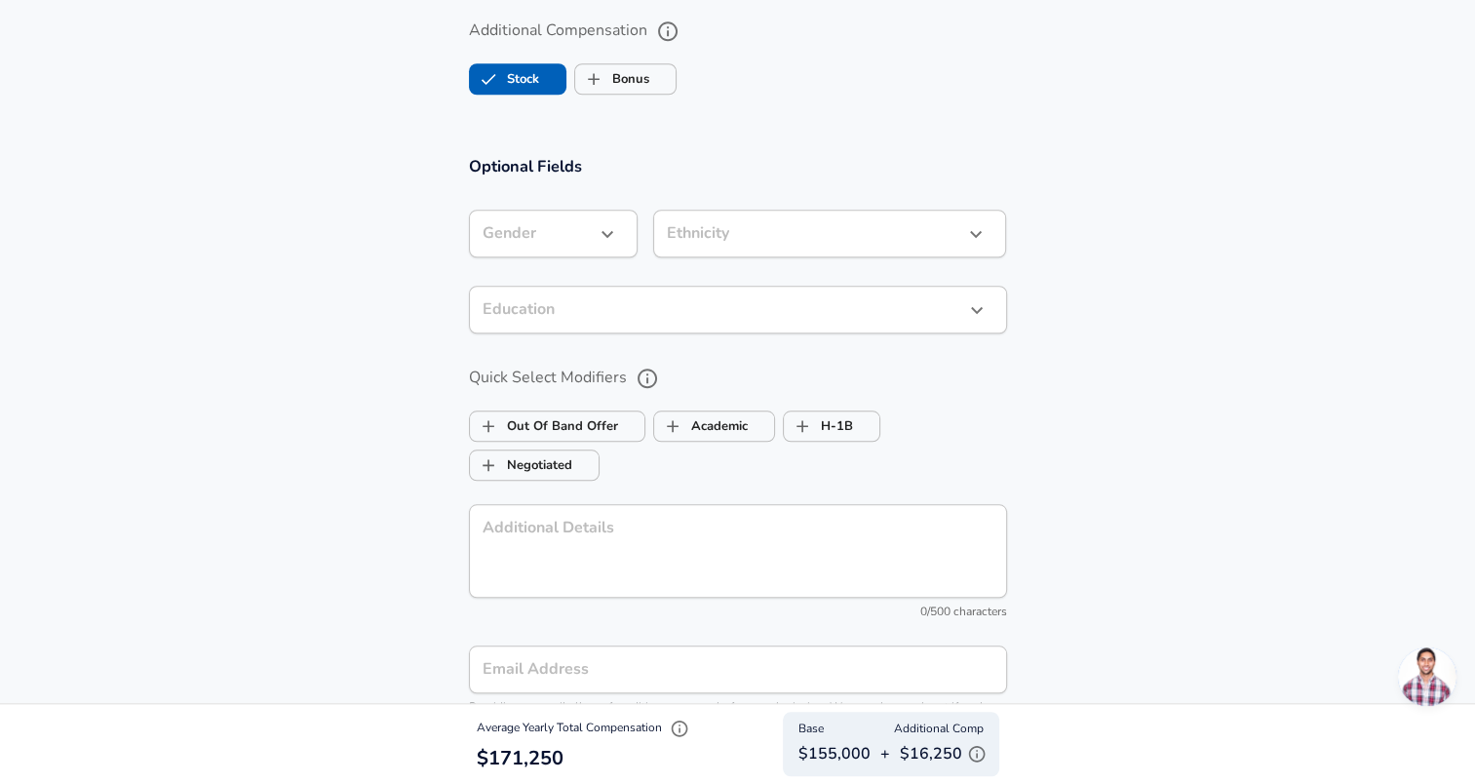
scroll to position [2301, 0]
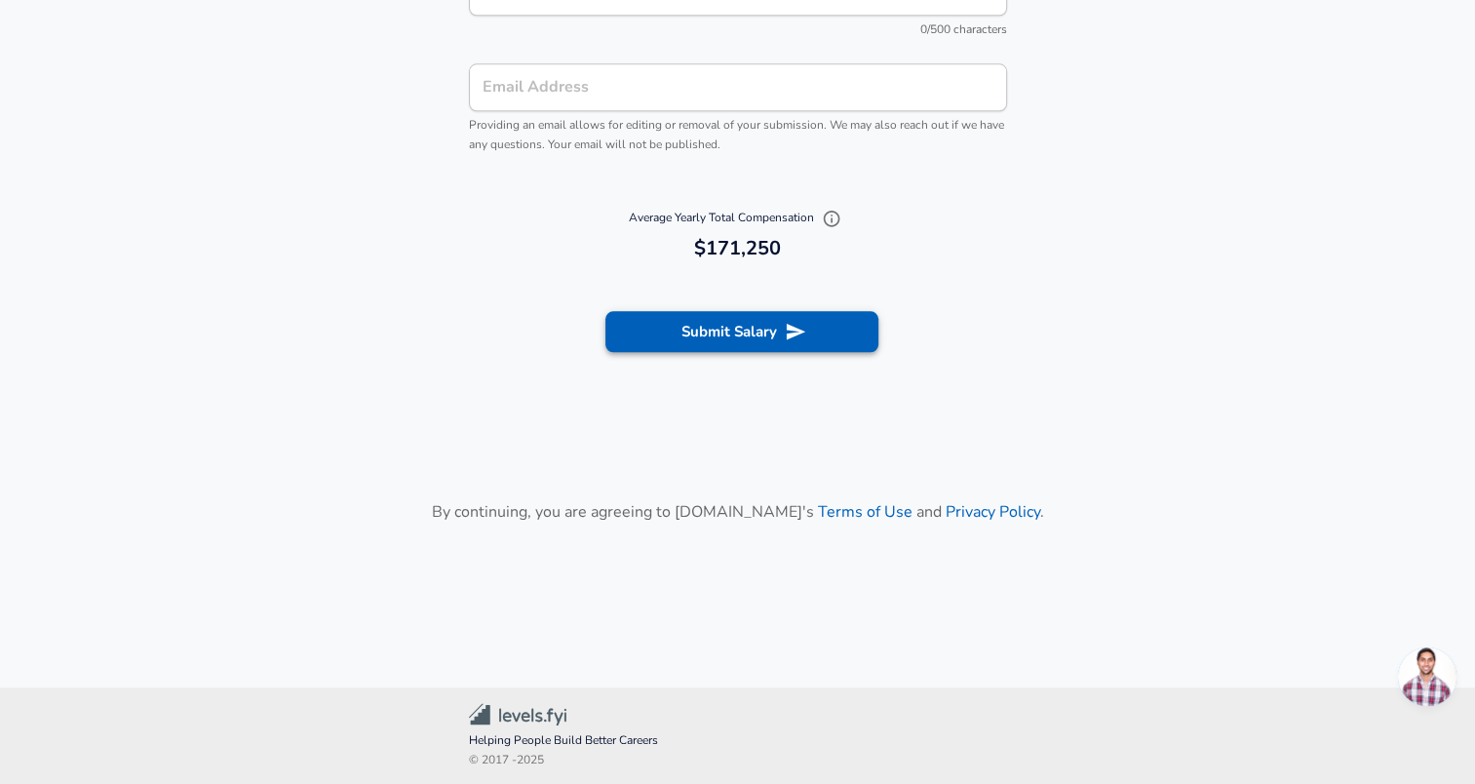
type input "65,000"
click at [704, 326] on button "Submit Salary" at bounding box center [741, 331] width 273 height 41
